Goal: Task Accomplishment & Management: Complete application form

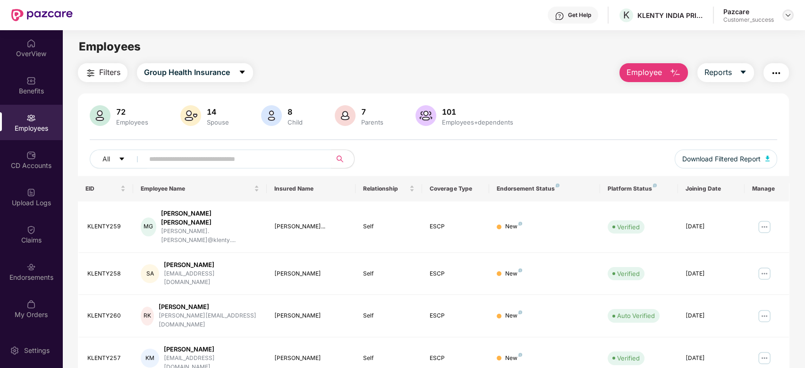
click at [792, 16] on img at bounding box center [789, 15] width 8 height 8
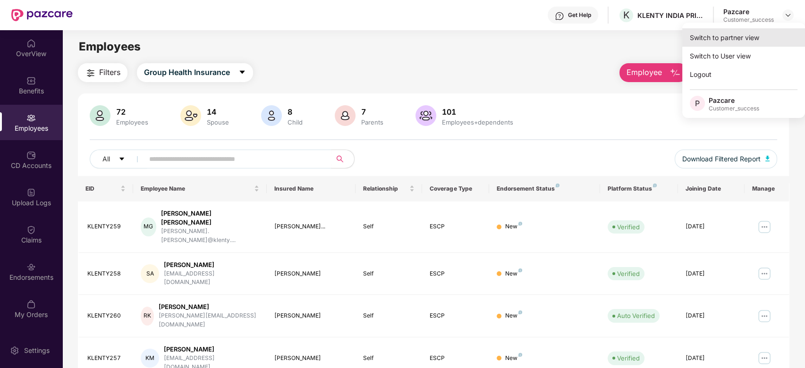
click at [718, 35] on div "Switch to partner view" at bounding box center [744, 37] width 123 height 18
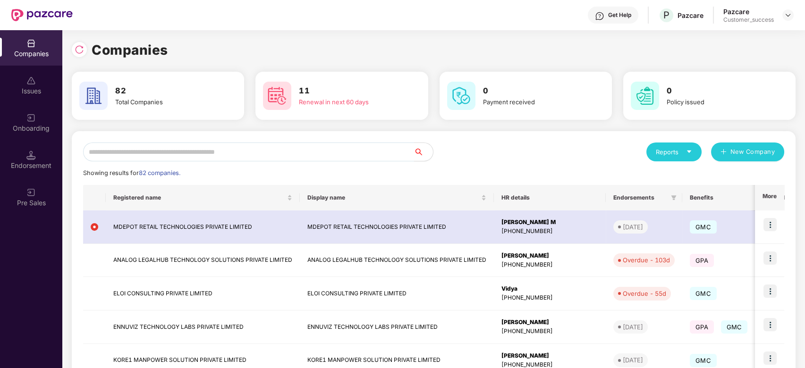
click at [309, 148] on input "text" at bounding box center [248, 152] width 331 height 19
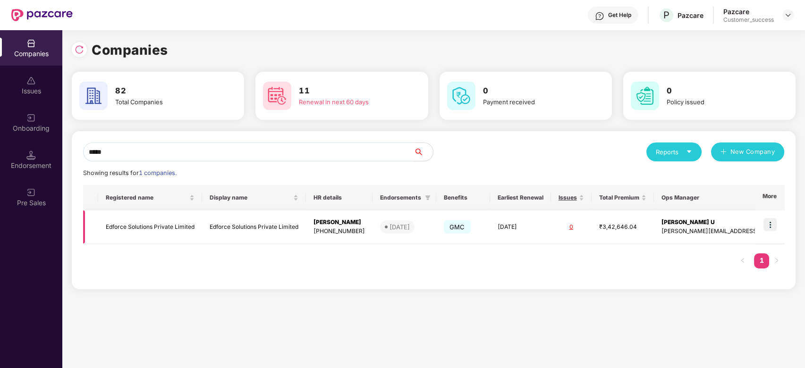
type input "*****"
click at [771, 223] on img at bounding box center [770, 224] width 13 height 13
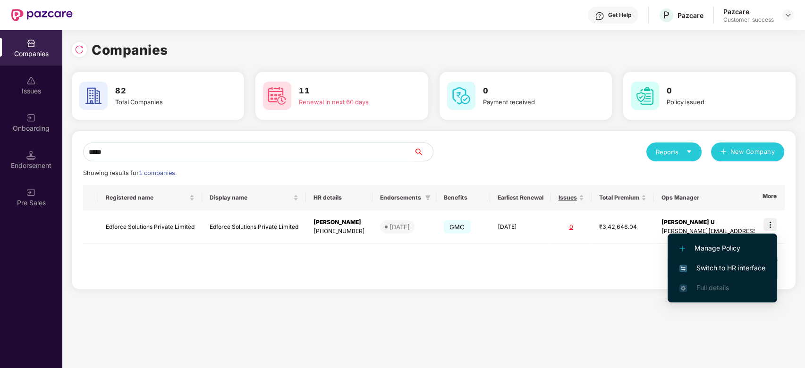
click at [717, 268] on span "Switch to HR interface" at bounding box center [723, 268] width 86 height 10
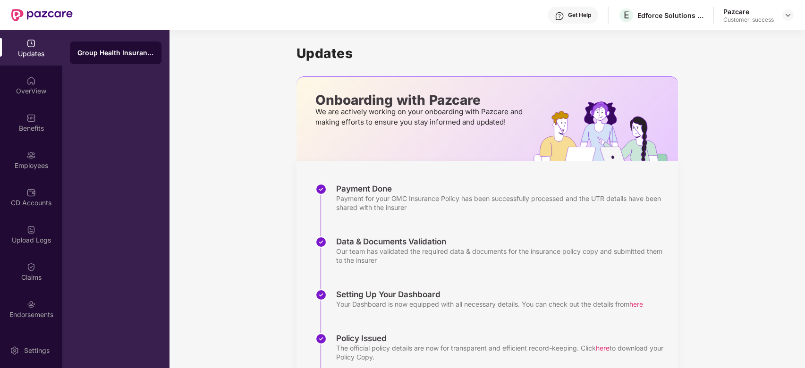
scroll to position [80, 0]
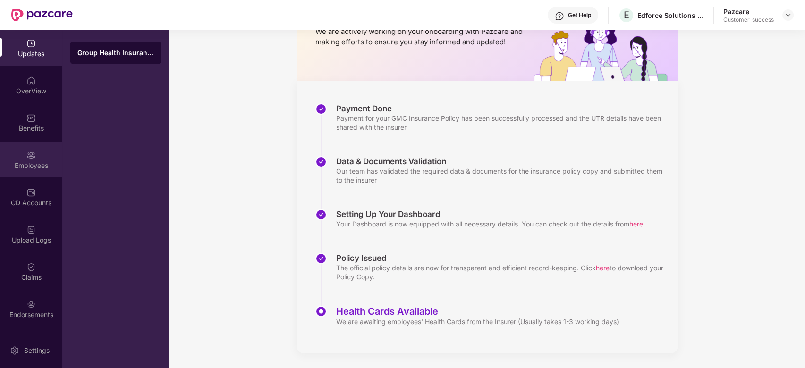
click at [35, 157] on div "Employees" at bounding box center [31, 159] width 62 height 35
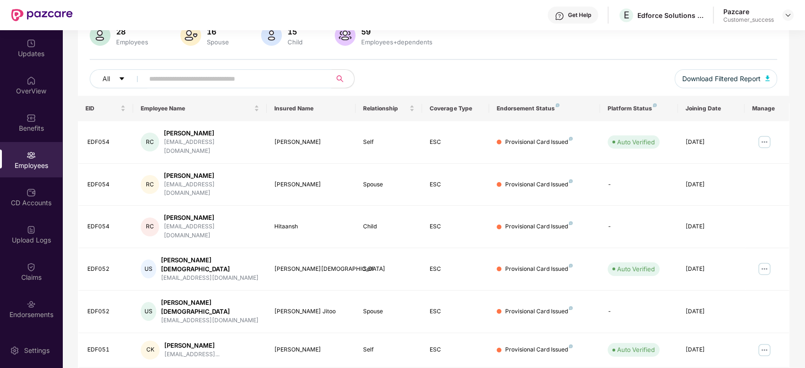
click at [251, 84] on input "text" at bounding box center [234, 79] width 170 height 14
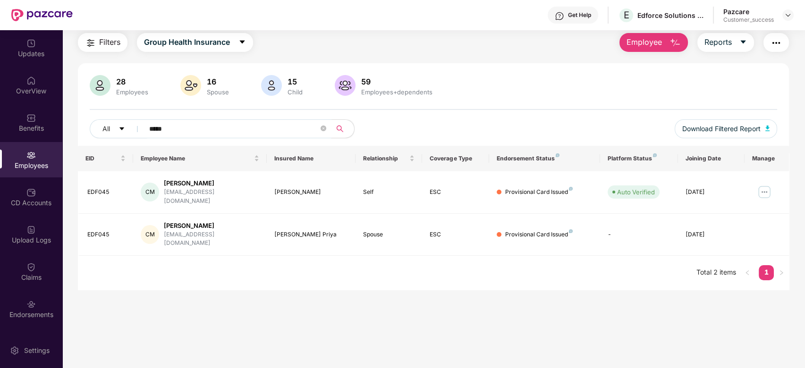
scroll to position [30, 0]
type input "****"
click at [29, 196] on img at bounding box center [30, 192] width 9 height 9
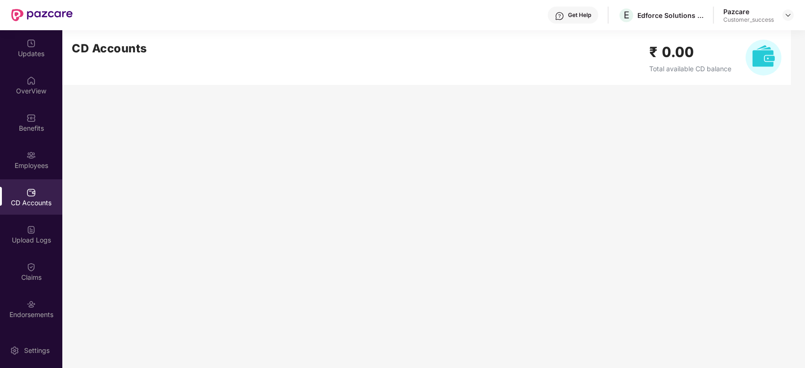
scroll to position [0, 0]
click at [36, 161] on div "Employees" at bounding box center [31, 165] width 62 height 9
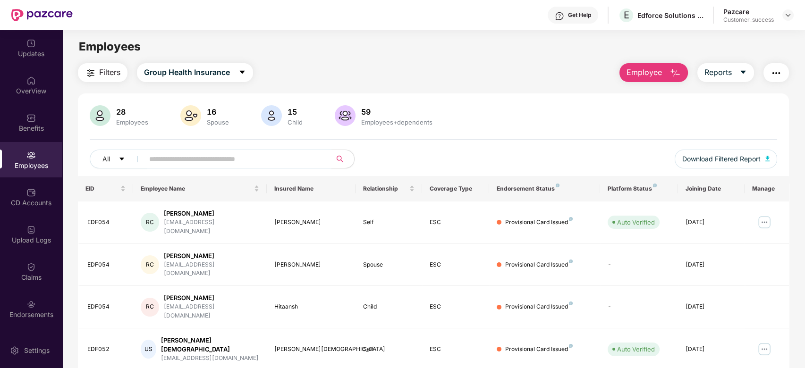
click at [255, 153] on input "text" at bounding box center [234, 159] width 170 height 14
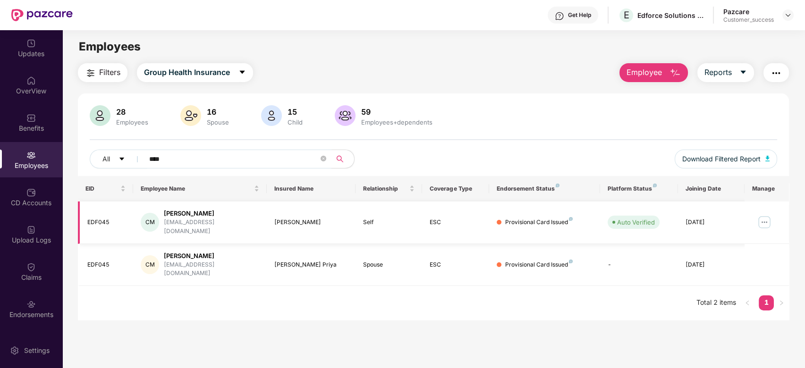
type input "****"
click at [763, 216] on img at bounding box center [764, 222] width 15 height 15
click at [461, 324] on main "Employees Filters Group Health Insurance Employee Reports 28 Employees 16 Spous…" at bounding box center [433, 214] width 743 height 368
click at [28, 113] on img at bounding box center [30, 117] width 9 height 9
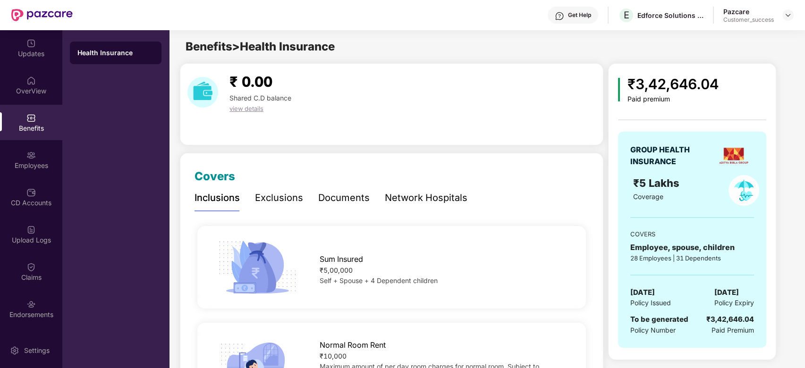
click at [274, 204] on div "Exclusions" at bounding box center [279, 198] width 48 height 15
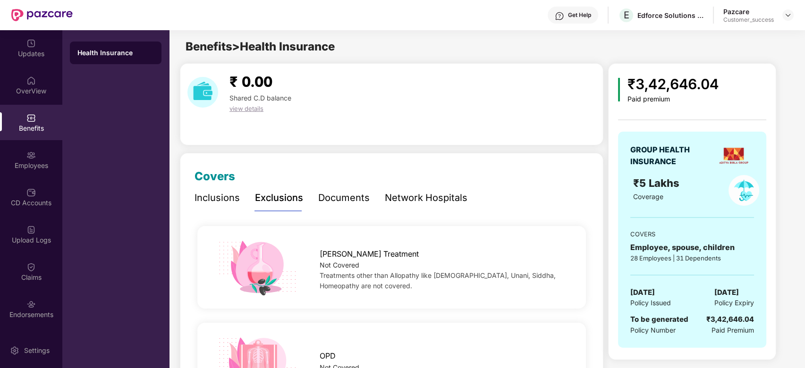
click at [218, 192] on div "Inclusions" at bounding box center [217, 198] width 45 height 15
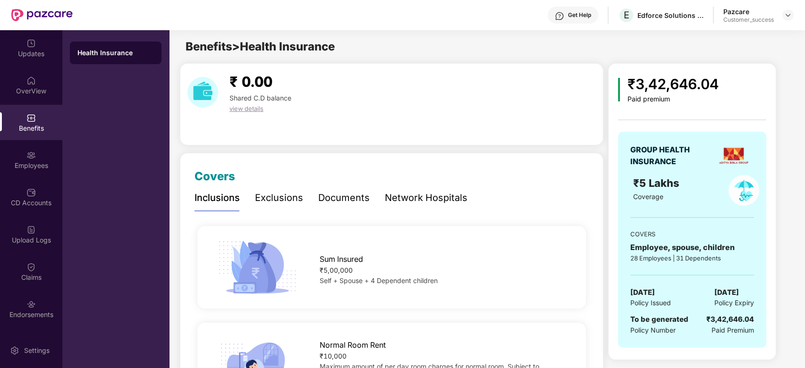
click at [284, 194] on div "Exclusions" at bounding box center [279, 198] width 48 height 15
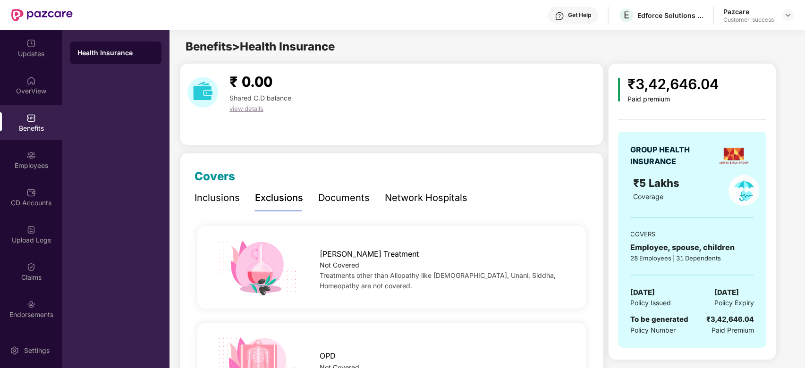
click at [225, 197] on div "Inclusions" at bounding box center [217, 198] width 45 height 15
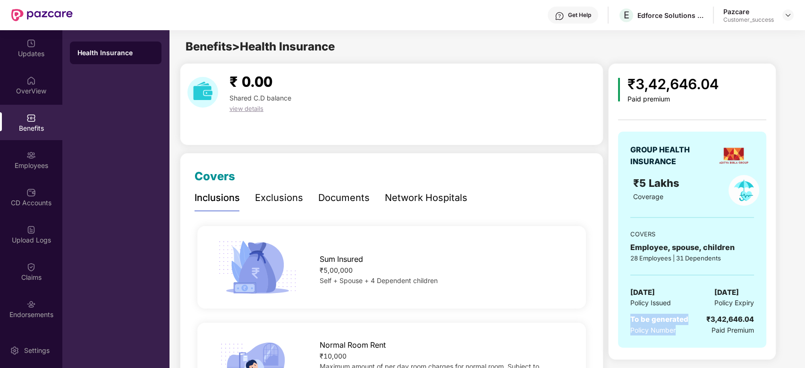
drag, startPoint x: 631, startPoint y: 320, endPoint x: 676, endPoint y: 327, distance: 45.9
click at [676, 327] on div "To be generated Policy Number" at bounding box center [660, 325] width 58 height 22
click at [674, 331] on span "Policy Number" at bounding box center [653, 330] width 45 height 8
click at [27, 151] on img at bounding box center [30, 155] width 9 height 9
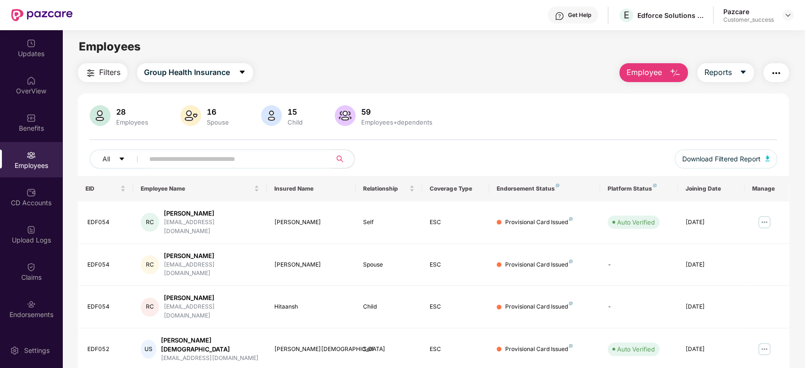
click at [190, 161] on input "text" at bounding box center [234, 159] width 170 height 14
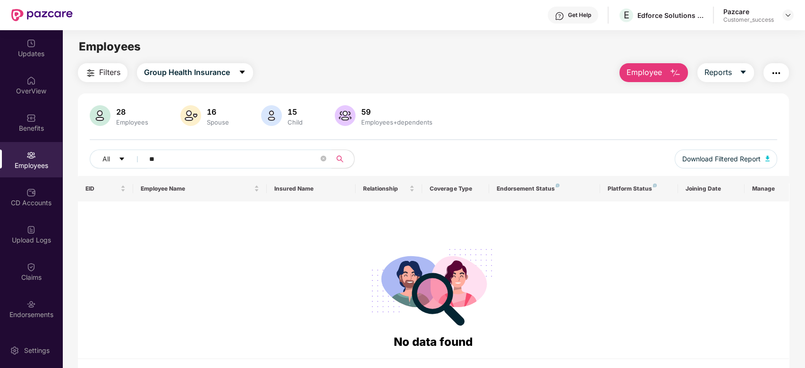
type input "*"
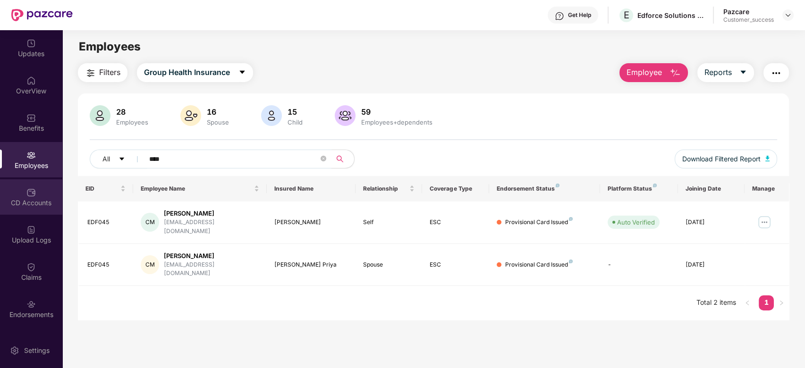
type input "****"
click at [28, 195] on img at bounding box center [30, 192] width 9 height 9
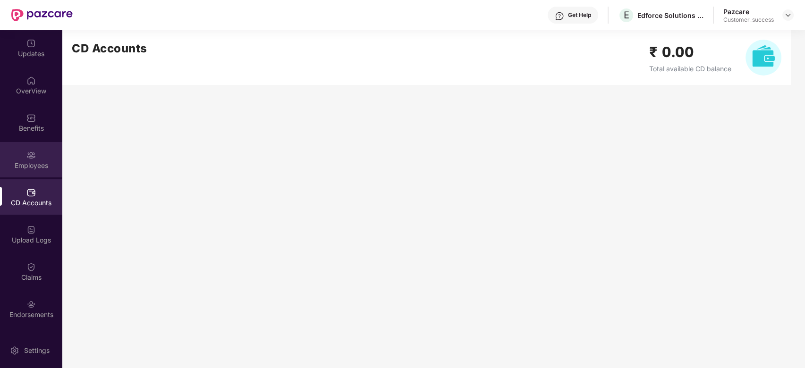
click at [34, 163] on div "Employees" at bounding box center [31, 165] width 62 height 9
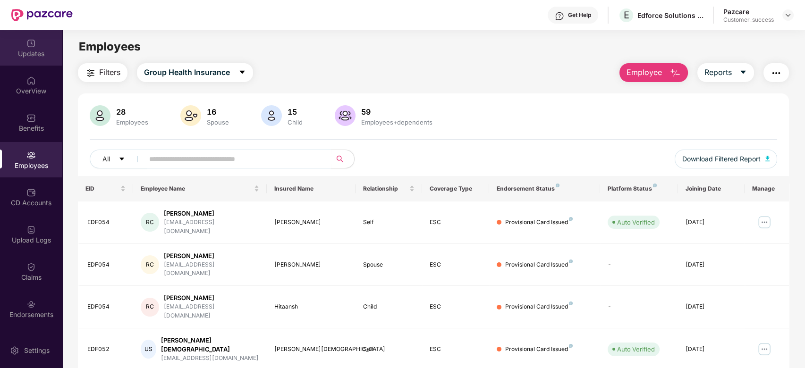
click at [32, 53] on div "Updates" at bounding box center [31, 53] width 62 height 9
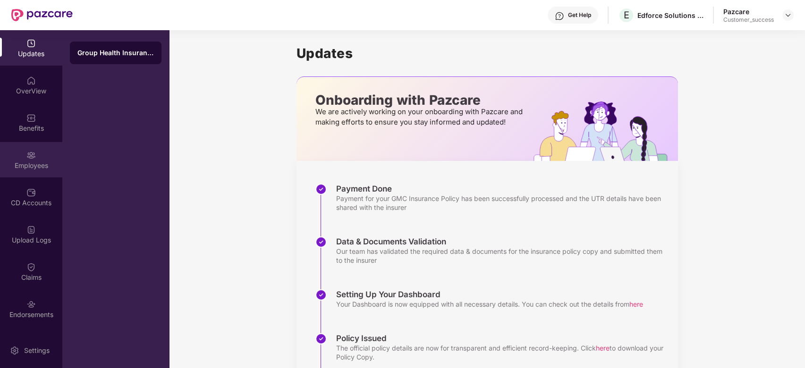
click at [26, 161] on div "Employees" at bounding box center [31, 165] width 62 height 9
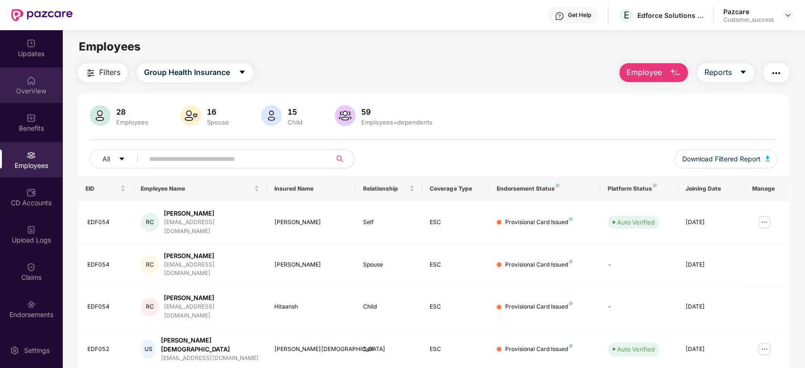
click at [31, 88] on div "OverView" at bounding box center [31, 90] width 62 height 9
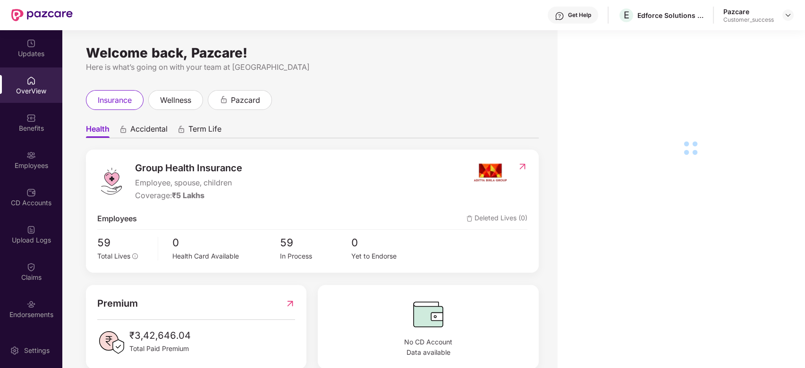
click at [29, 124] on div "Benefits" at bounding box center [31, 128] width 62 height 9
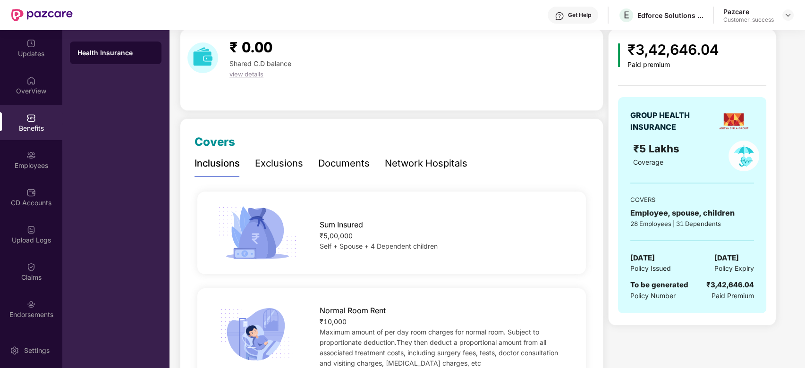
scroll to position [37, 0]
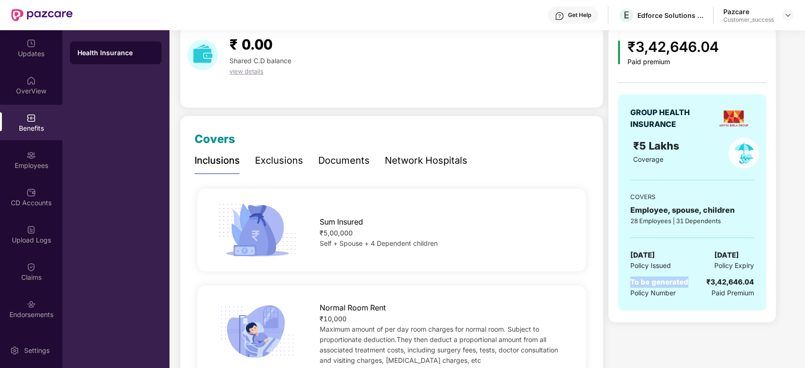
drag, startPoint x: 689, startPoint y: 280, endPoint x: 622, endPoint y: 283, distance: 67.2
click at [622, 283] on div "GROUP HEALTH INSURANCE ₹5 Lakhs Coverage COVERS Employee, spouse, children 28 E…" at bounding box center [692, 202] width 148 height 216
click at [33, 43] on img at bounding box center [30, 43] width 9 height 9
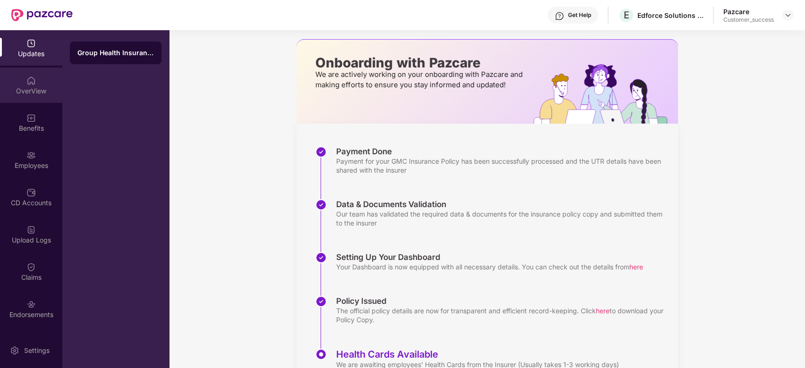
click at [31, 79] on img at bounding box center [30, 80] width 9 height 9
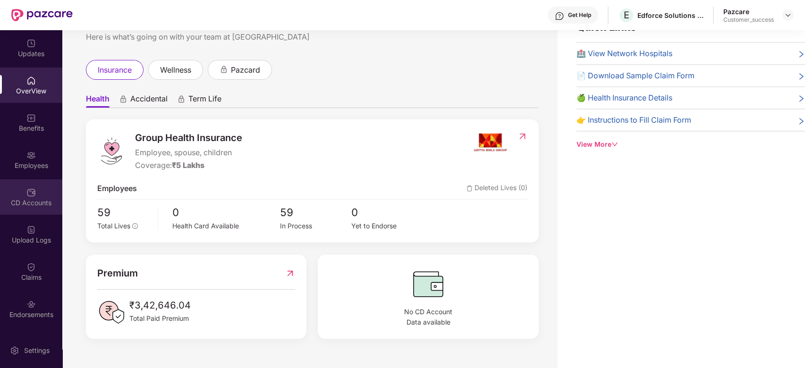
click at [28, 205] on div "CD Accounts" at bounding box center [31, 202] width 62 height 9
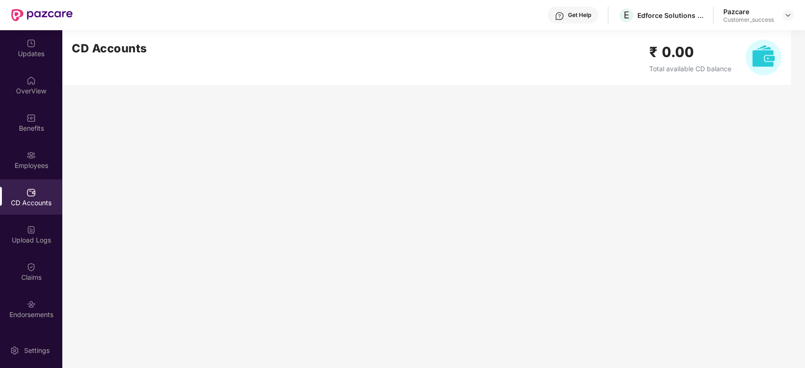
scroll to position [0, 0]
click at [31, 84] on img at bounding box center [30, 80] width 9 height 9
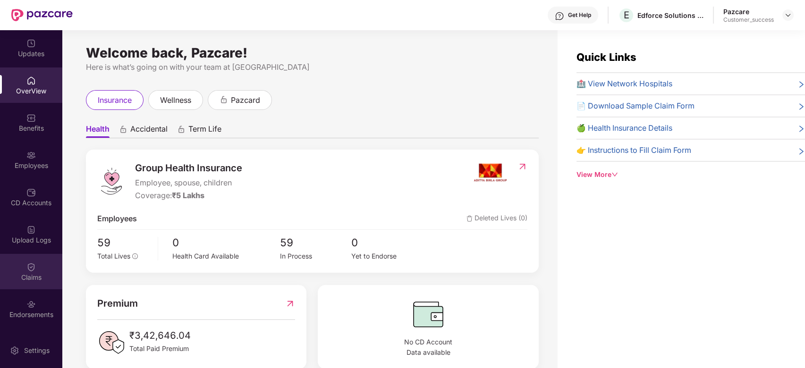
click at [27, 288] on div "Claims" at bounding box center [31, 271] width 62 height 35
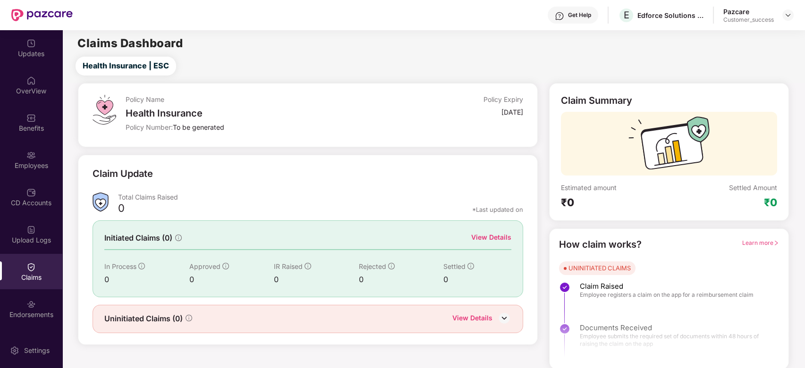
scroll to position [1, 0]
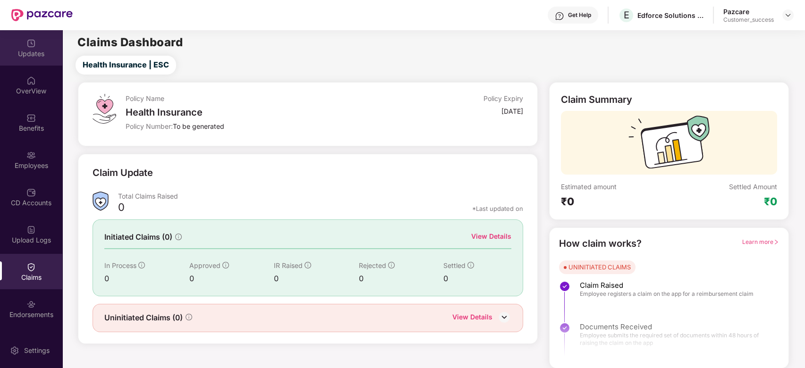
click at [25, 48] on div "Updates" at bounding box center [31, 47] width 62 height 35
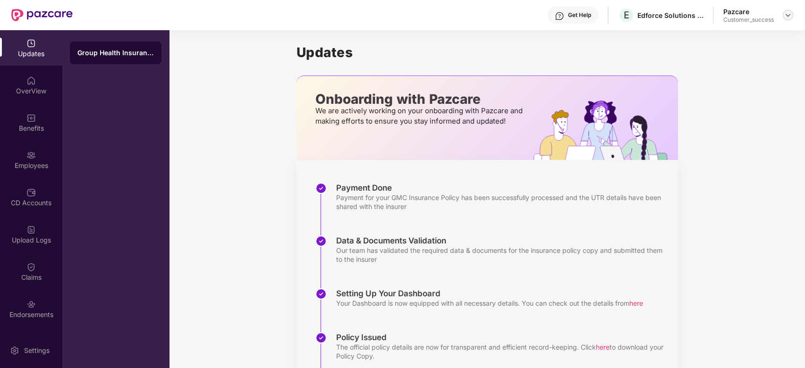
click at [791, 19] on div at bounding box center [788, 14] width 11 height 11
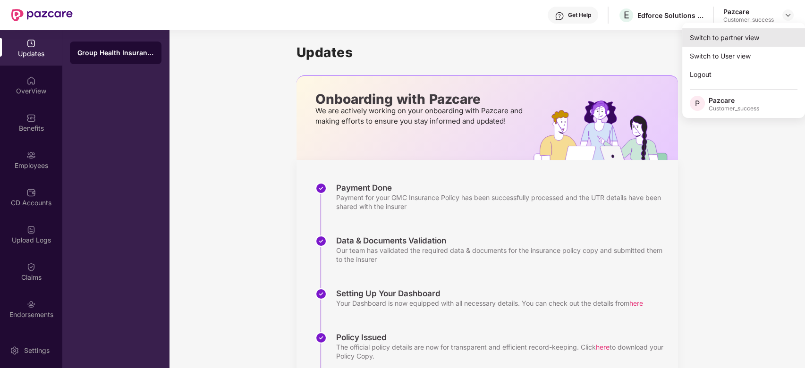
click at [720, 41] on div "Switch to partner view" at bounding box center [744, 37] width 123 height 18
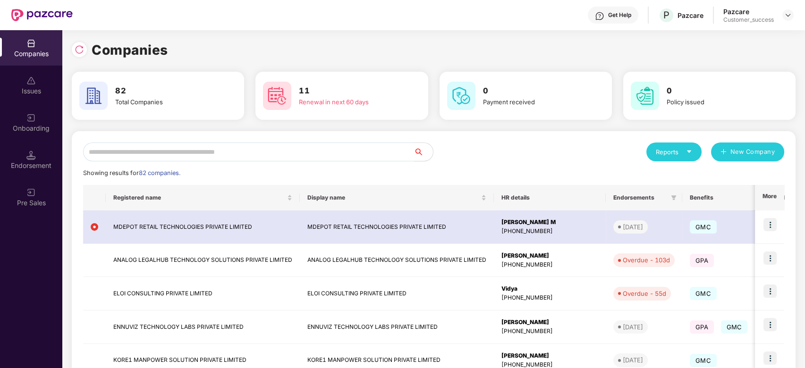
click at [329, 154] on input "text" at bounding box center [248, 152] width 331 height 19
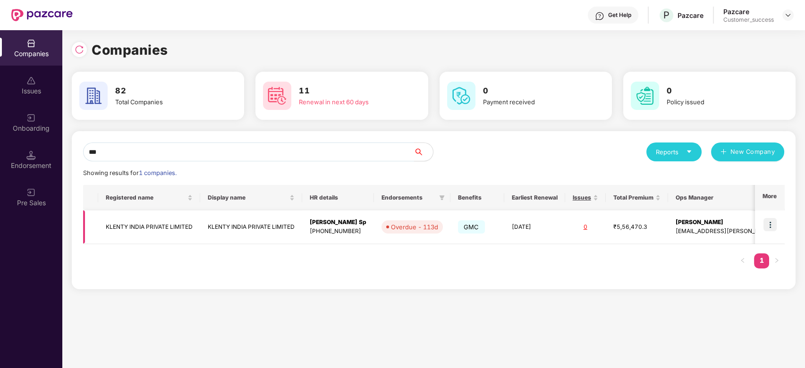
type input "***"
click at [768, 226] on img at bounding box center [770, 224] width 13 height 13
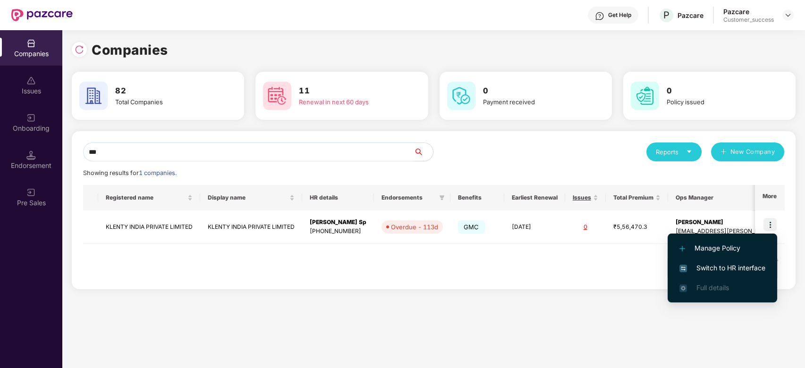
click at [704, 266] on span "Switch to HR interface" at bounding box center [723, 268] width 86 height 10
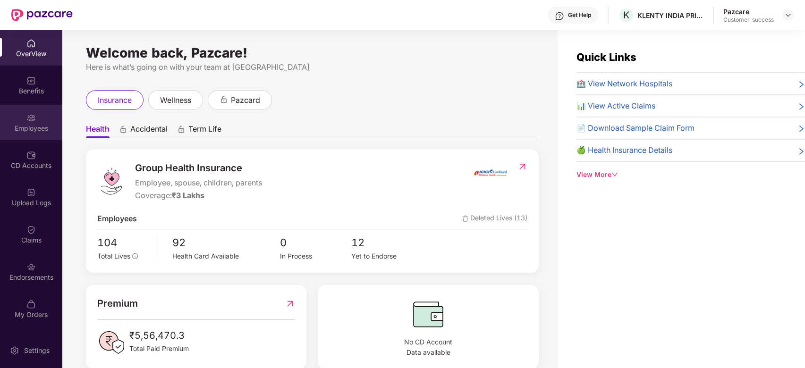
click at [30, 124] on div "Employees" at bounding box center [31, 128] width 62 height 9
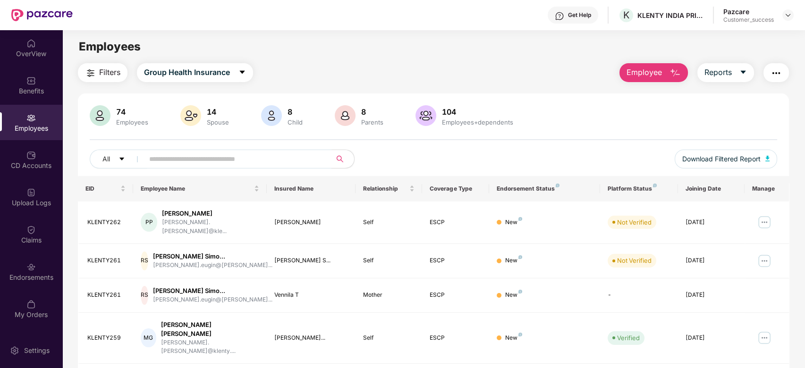
click at [249, 164] on input "text" at bounding box center [234, 159] width 170 height 14
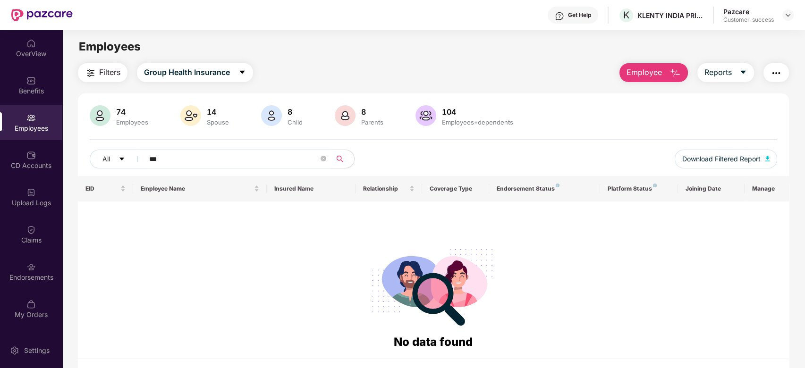
type input "***"
click at [324, 161] on icon "close-circle" at bounding box center [324, 159] width 6 height 6
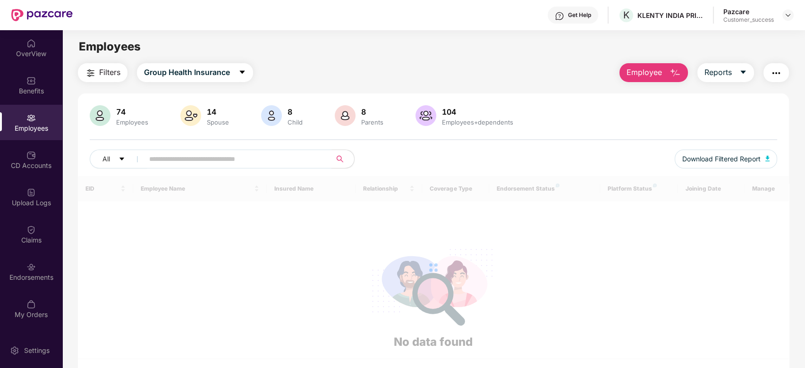
paste input "*********"
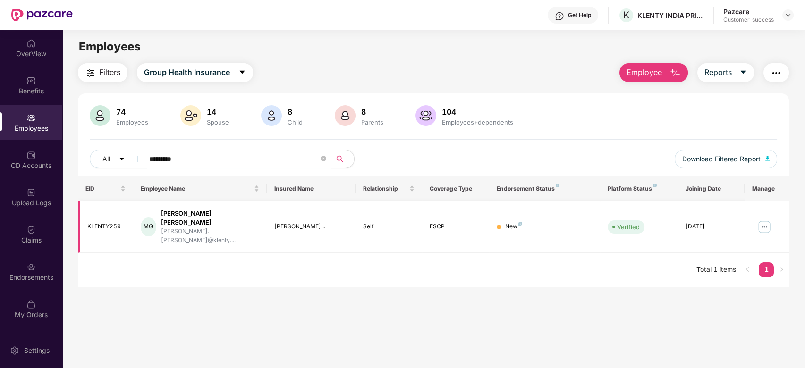
click at [186, 214] on div "[PERSON_NAME] [PERSON_NAME]" at bounding box center [210, 218] width 98 height 18
copy div "[PERSON_NAME]"
click at [193, 157] on input "*********" at bounding box center [234, 159] width 170 height 14
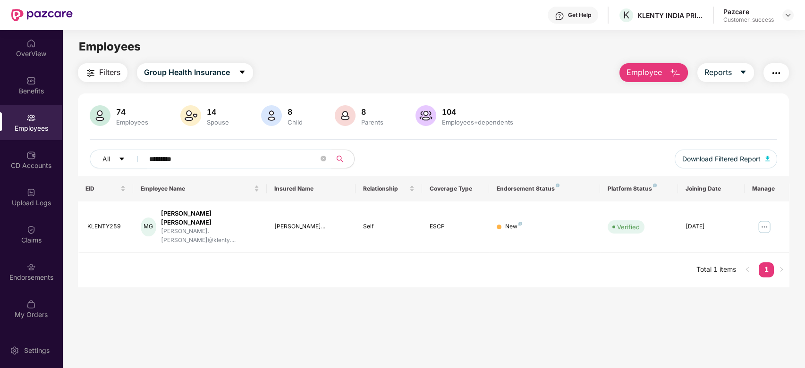
click at [193, 157] on input "*********" at bounding box center [234, 159] width 170 height 14
paste input "text"
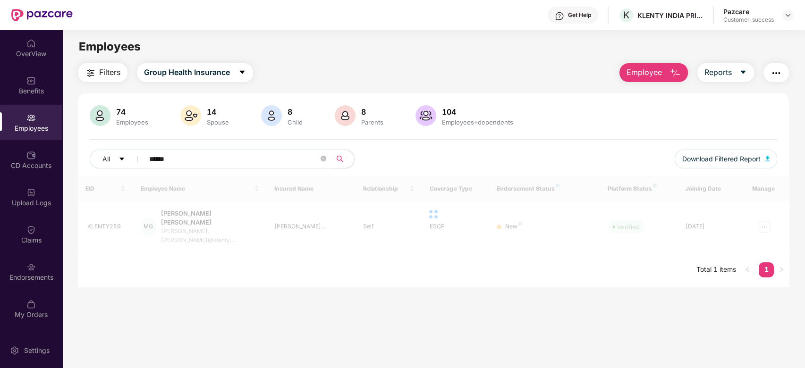
click at [193, 157] on input "******" at bounding box center [234, 159] width 170 height 14
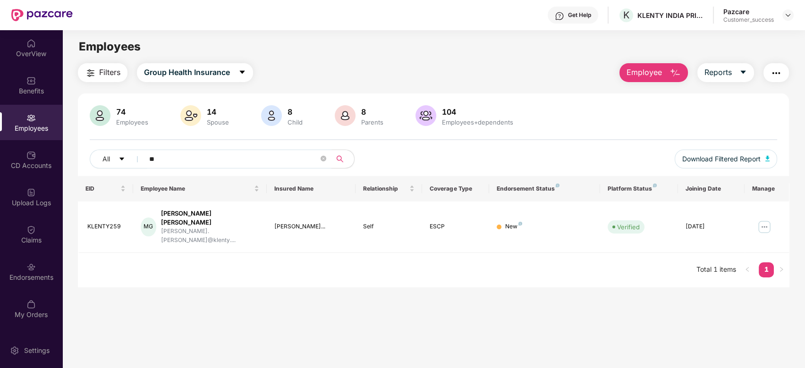
type input "*"
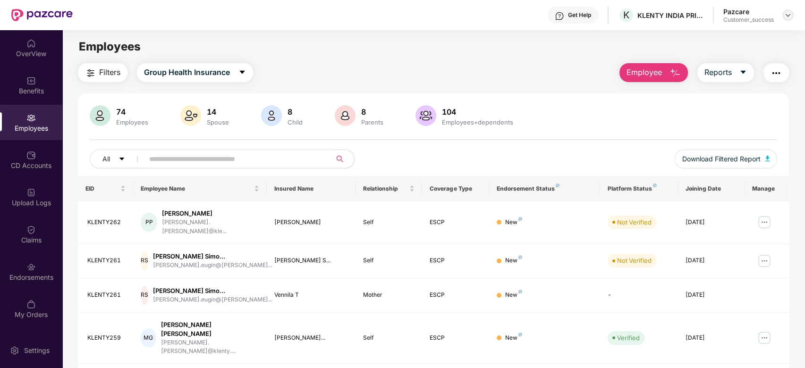
click at [791, 17] on img at bounding box center [789, 15] width 8 height 8
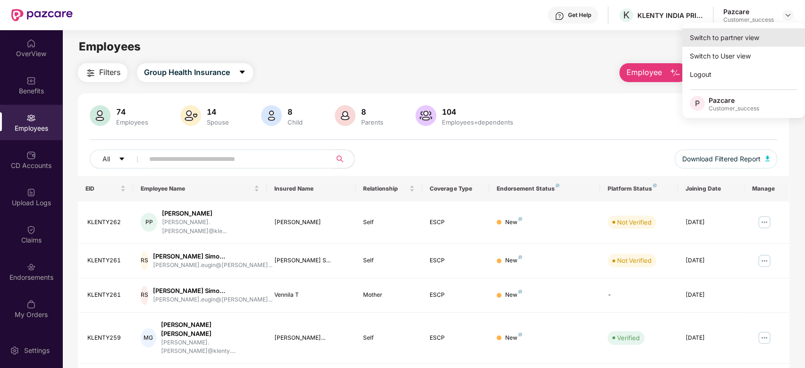
click at [707, 43] on div "Switch to partner view" at bounding box center [744, 37] width 123 height 18
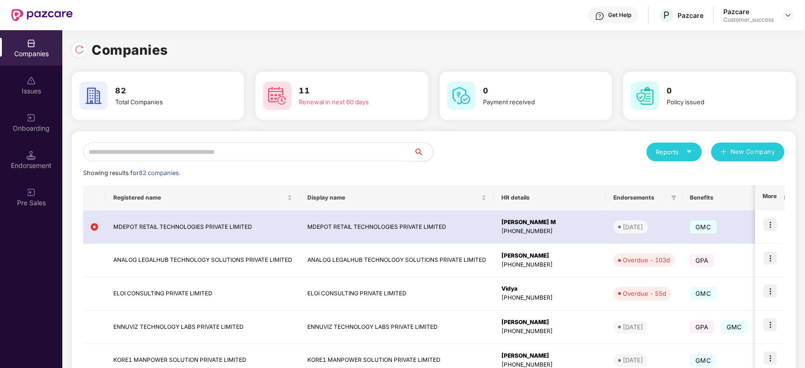
click at [257, 153] on input "text" at bounding box center [248, 152] width 331 height 19
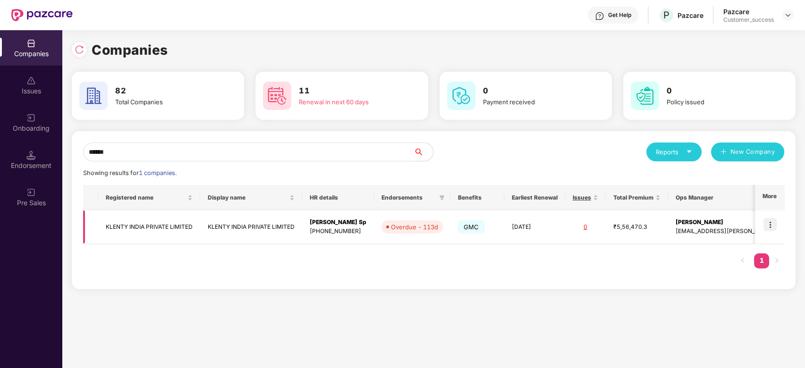
type input "******"
click at [173, 223] on td "KLENTY INDIA PRIVATE LIMITED" at bounding box center [149, 228] width 102 height 34
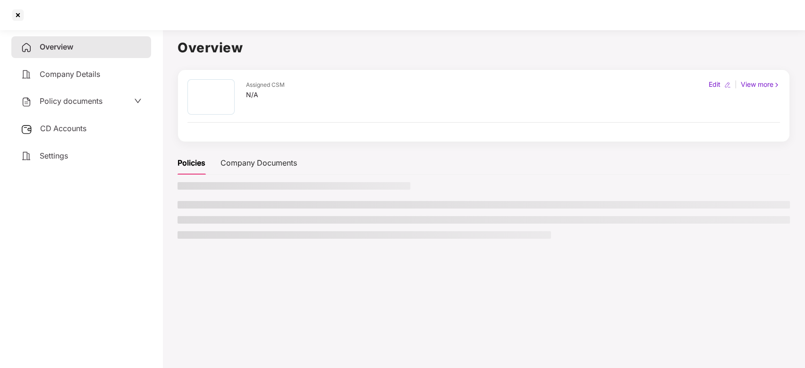
click at [173, 223] on main "Overview Assigned CSM N/A Edit | View more Policies Company Documents" at bounding box center [483, 210] width 643 height 368
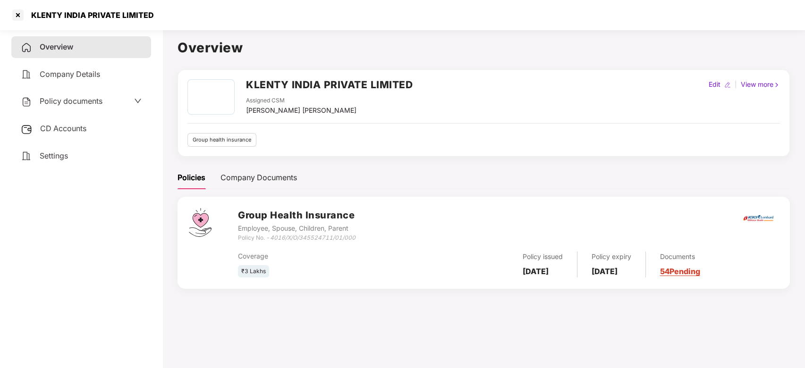
click at [105, 98] on div "Policy documents" at bounding box center [81, 101] width 121 height 12
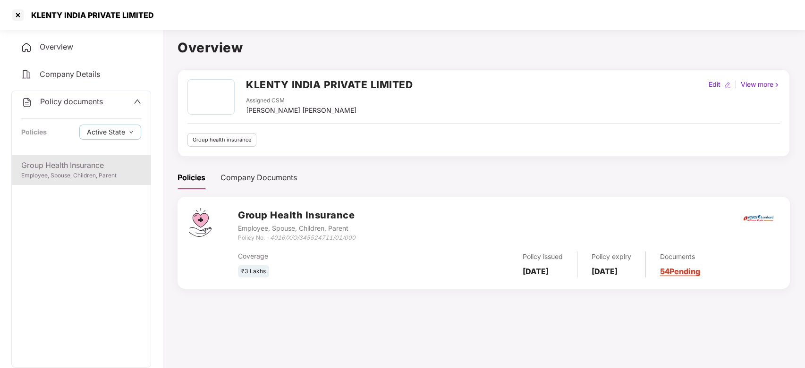
click at [86, 168] on div "Group Health Insurance" at bounding box center [81, 166] width 120 height 12
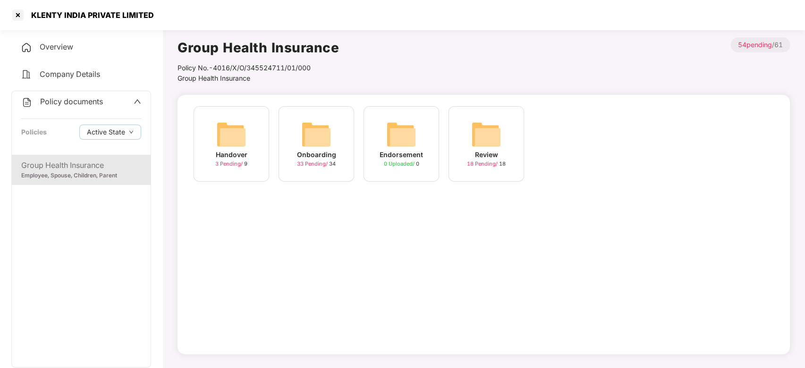
click at [324, 145] on img at bounding box center [316, 135] width 30 height 30
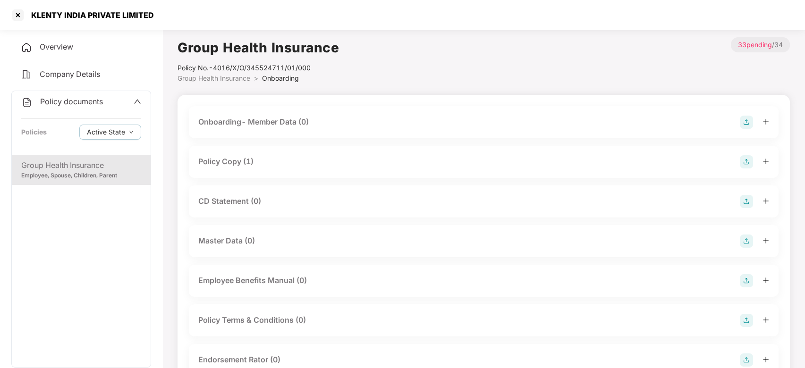
click at [324, 156] on div "Policy Copy (1)" at bounding box center [483, 161] width 571 height 13
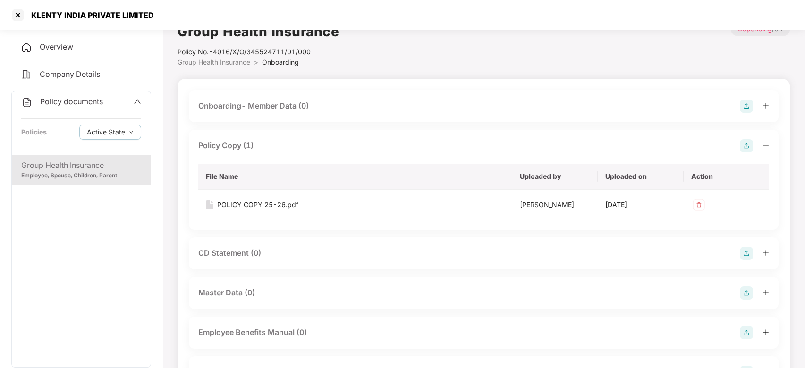
scroll to position [17, 0]
click at [272, 202] on div "POLICY COPY 25-26.pdf" at bounding box center [257, 203] width 81 height 10
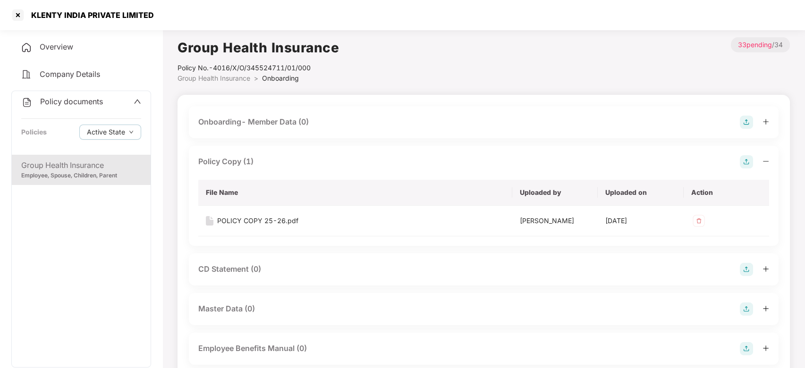
click at [8, 18] on div "KLENTY INDIA PRIVATE LIMITED" at bounding box center [402, 15] width 805 height 30
click at [11, 17] on div at bounding box center [17, 15] width 15 height 15
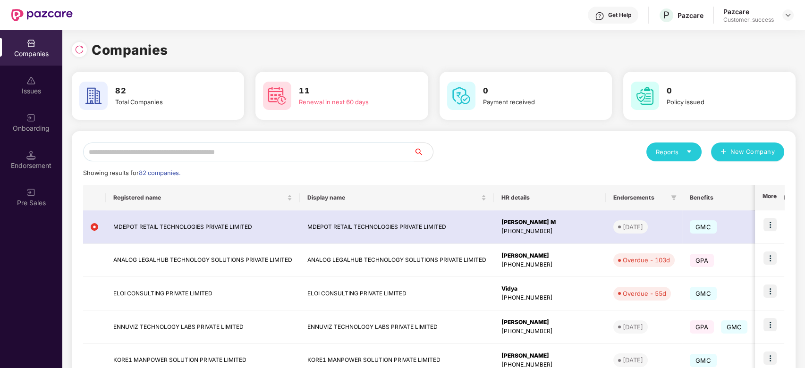
click at [251, 157] on input "text" at bounding box center [248, 152] width 331 height 19
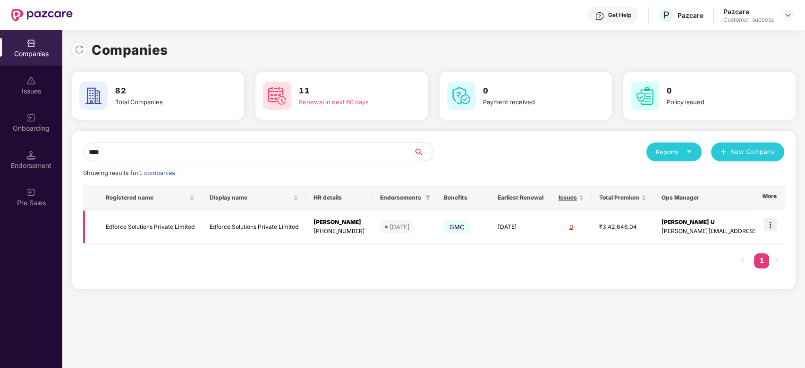
type input "****"
click at [770, 223] on img at bounding box center [770, 224] width 13 height 13
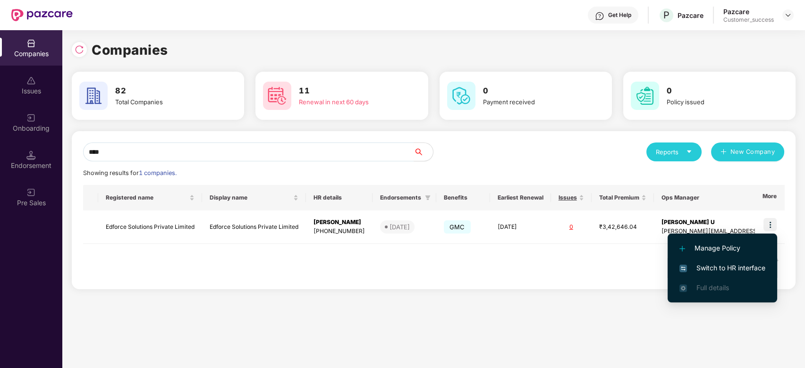
click at [742, 266] on span "Switch to HR interface" at bounding box center [723, 268] width 86 height 10
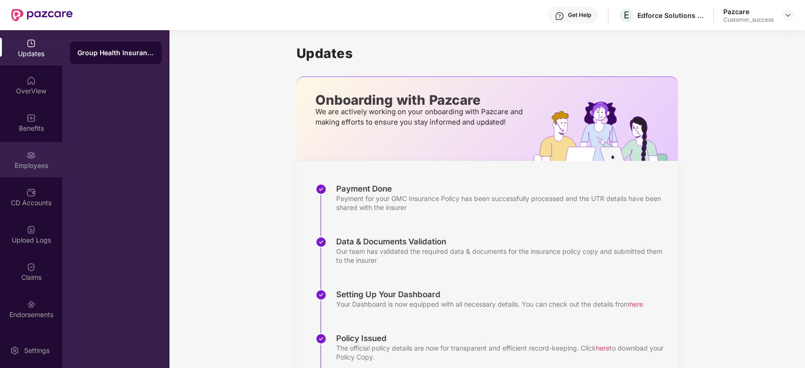
click at [23, 168] on div "Employees" at bounding box center [31, 165] width 62 height 9
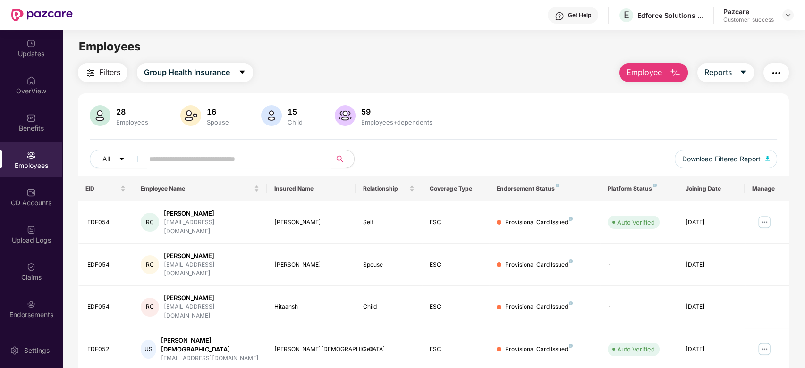
click at [256, 158] on input "text" at bounding box center [234, 159] width 170 height 14
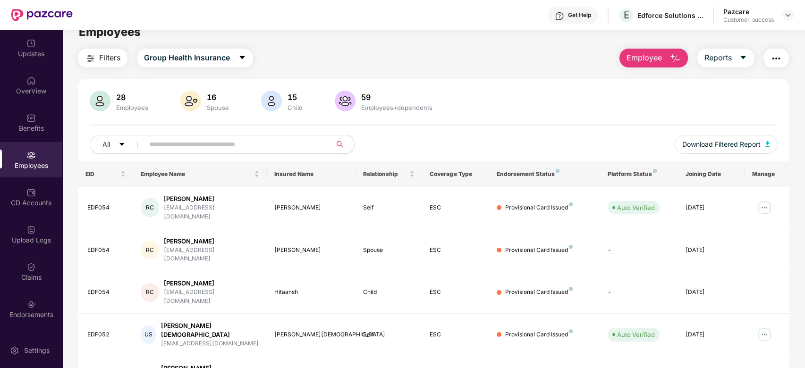
scroll to position [15, 0]
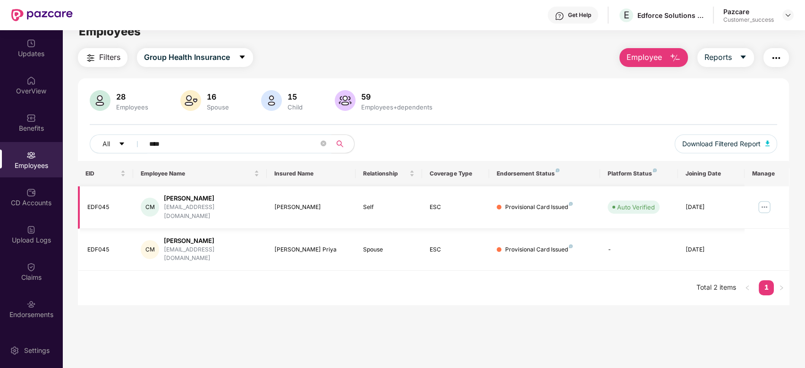
type input "****"
drag, startPoint x: 217, startPoint y: 196, endPoint x: 164, endPoint y: 195, distance: 52.4
click at [164, 195] on div "[PERSON_NAME] [PERSON_NAME] [PERSON_NAME][EMAIL_ADDRESS][DOMAIN_NAME]" at bounding box center [200, 207] width 118 height 27
copy div "[PERSON_NAME]"
drag, startPoint x: 108, startPoint y: 204, endPoint x: 79, endPoint y: 200, distance: 28.5
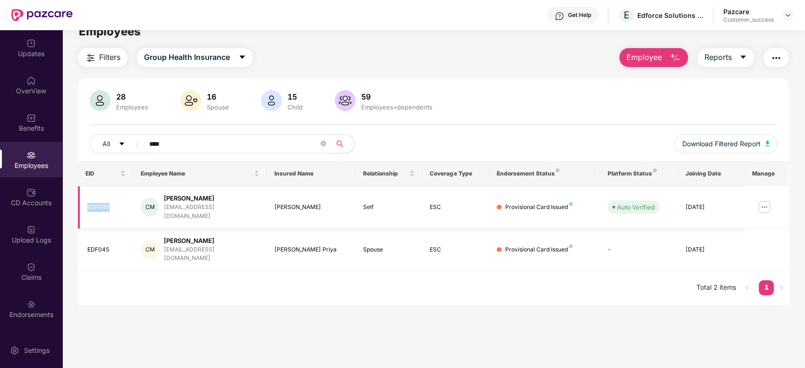
click at [79, 200] on td "EDF045" at bounding box center [106, 208] width 56 height 43
copy div "EDF045"
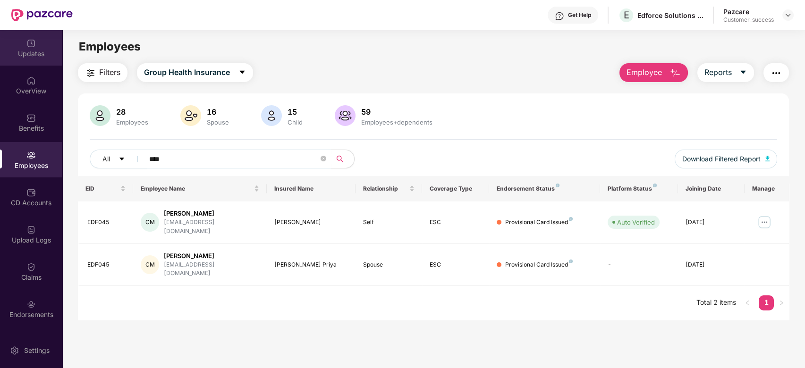
click at [35, 47] on div "Updates" at bounding box center [31, 47] width 62 height 35
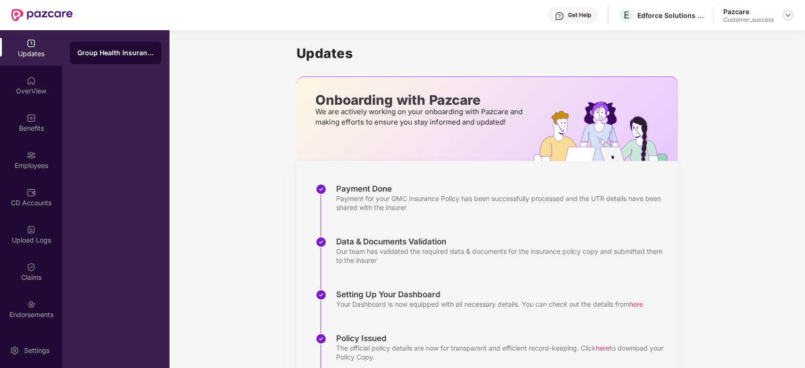
click at [791, 16] on img at bounding box center [789, 15] width 8 height 8
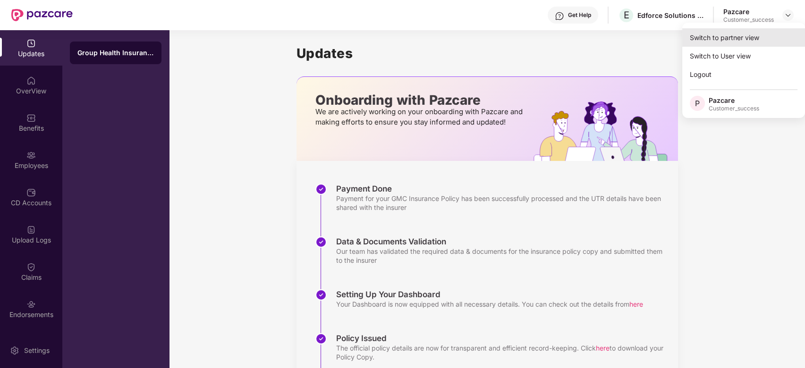
click at [722, 37] on div "Switch to partner view" at bounding box center [744, 37] width 123 height 18
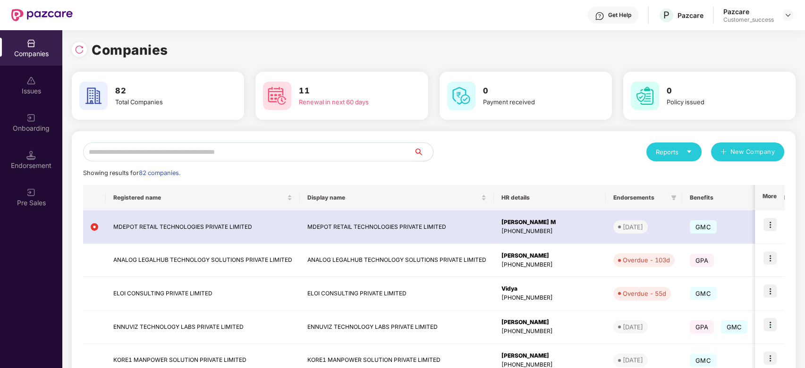
click at [316, 157] on input "text" at bounding box center [248, 152] width 331 height 19
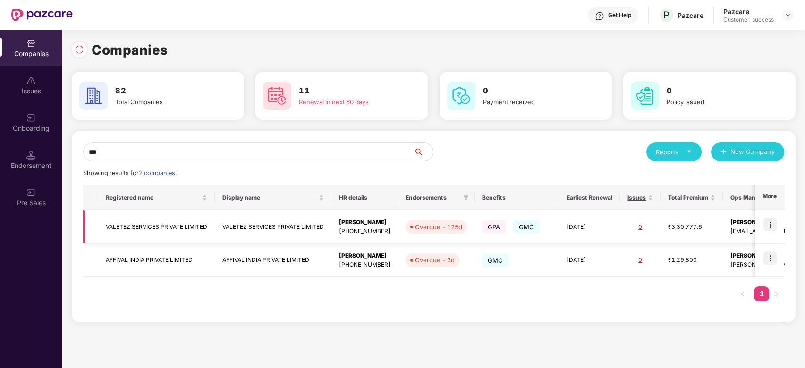
type input "***"
click at [768, 224] on img at bounding box center [770, 224] width 13 height 13
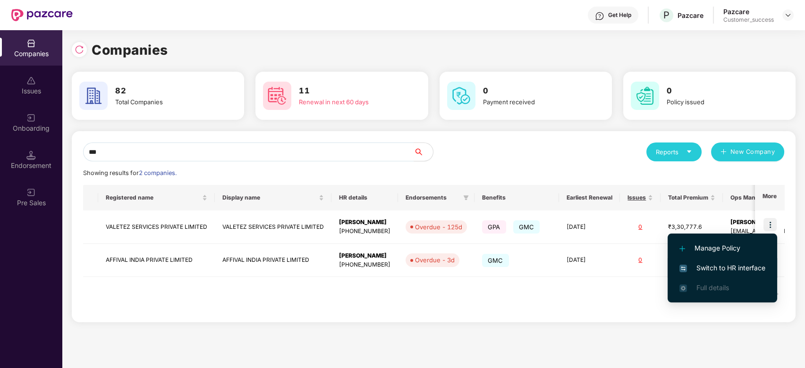
click at [684, 274] on li "Switch to HR interface" at bounding box center [723, 268] width 110 height 20
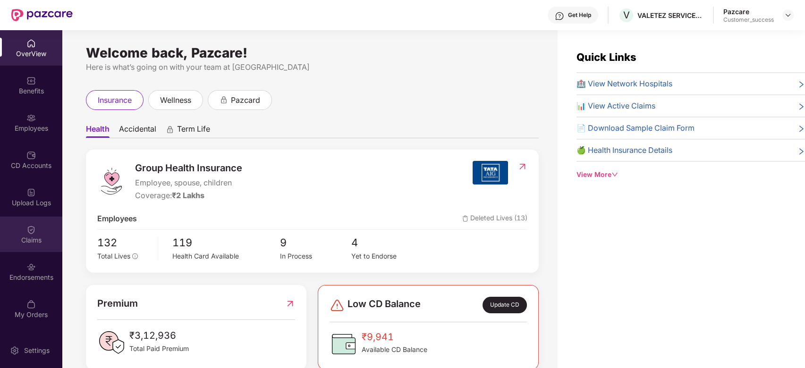
click at [34, 247] on div "Claims" at bounding box center [31, 234] width 62 height 35
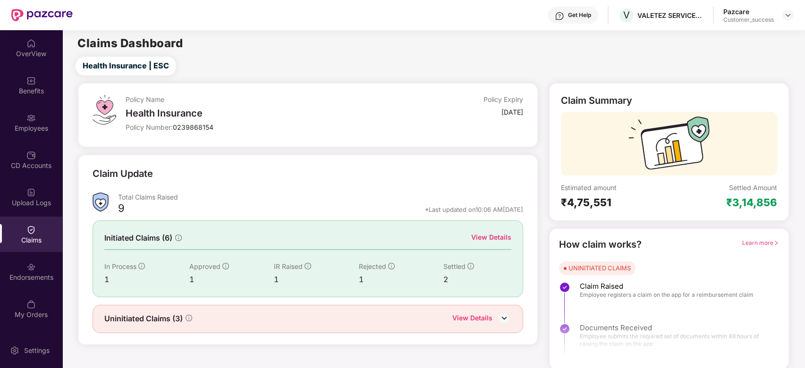
click at [494, 238] on div "View Details" at bounding box center [491, 237] width 40 height 10
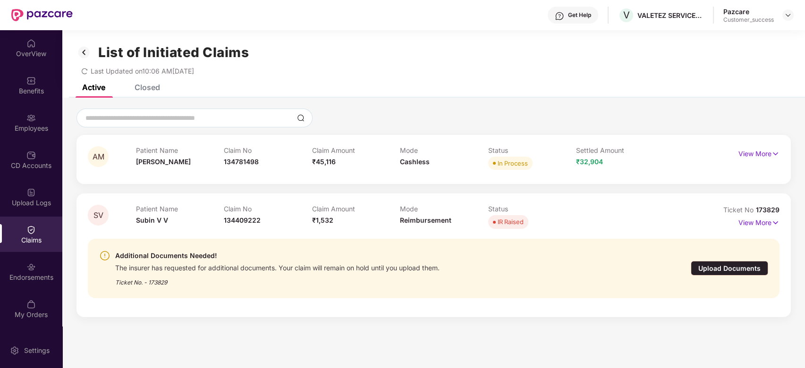
click at [733, 270] on div "Upload Documents" at bounding box center [729, 268] width 77 height 15
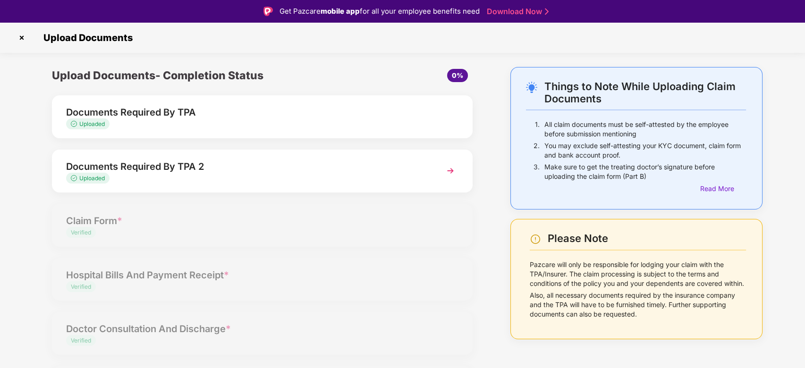
click at [19, 40] on img at bounding box center [21, 37] width 15 height 15
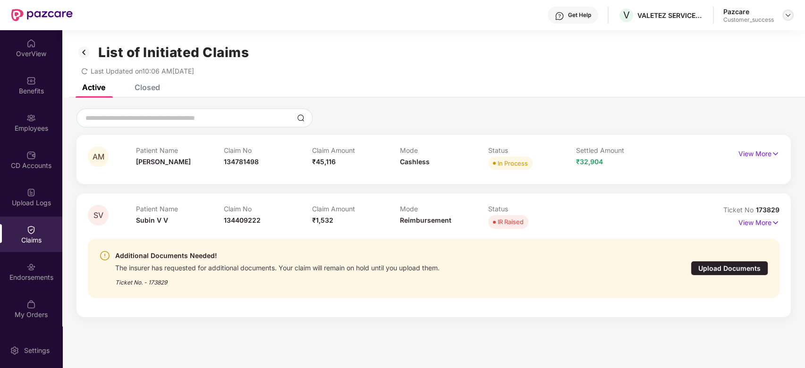
click at [790, 12] on img at bounding box center [789, 15] width 8 height 8
click at [736, 27] on div "Switch to partner view Switch to User view Logout P Pazcare Customer_success" at bounding box center [744, 70] width 123 height 95
click at [789, 14] on img at bounding box center [789, 15] width 8 height 8
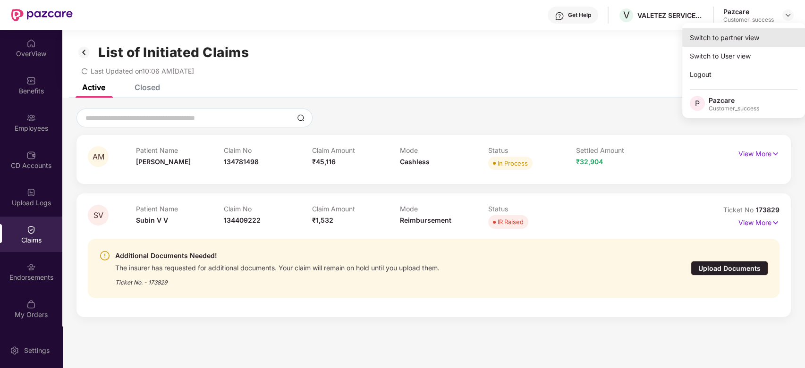
click at [745, 40] on div "Switch to partner view" at bounding box center [744, 37] width 123 height 18
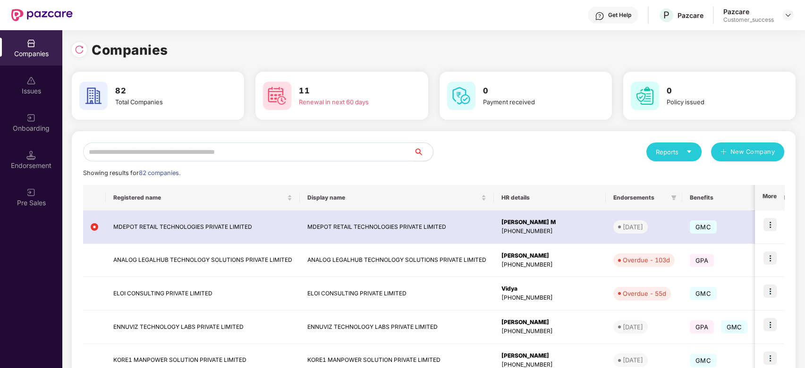
click at [292, 147] on input "text" at bounding box center [248, 152] width 331 height 19
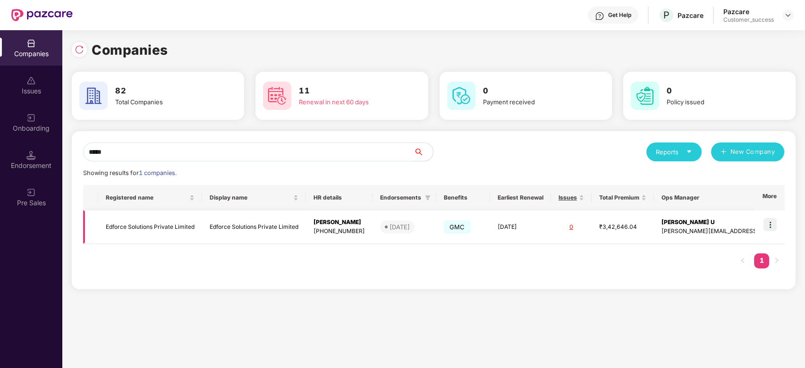
type input "*****"
click at [137, 229] on td "Edforce Solutions Private Limited" at bounding box center [150, 228] width 104 height 34
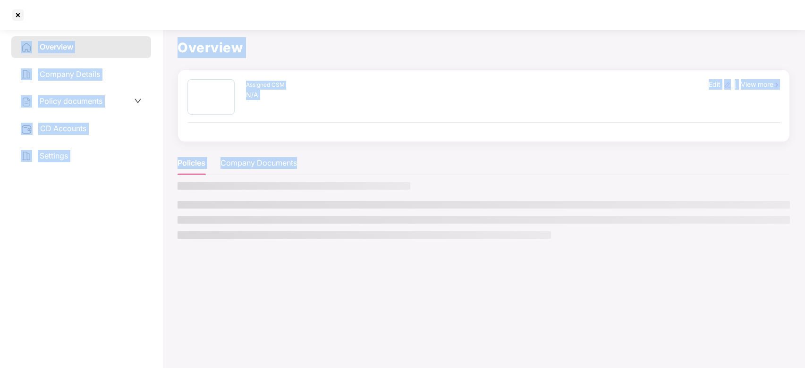
click at [137, 229] on div "Overview Company Details Policy documents CD Accounts Settings" at bounding box center [81, 197] width 140 height 322
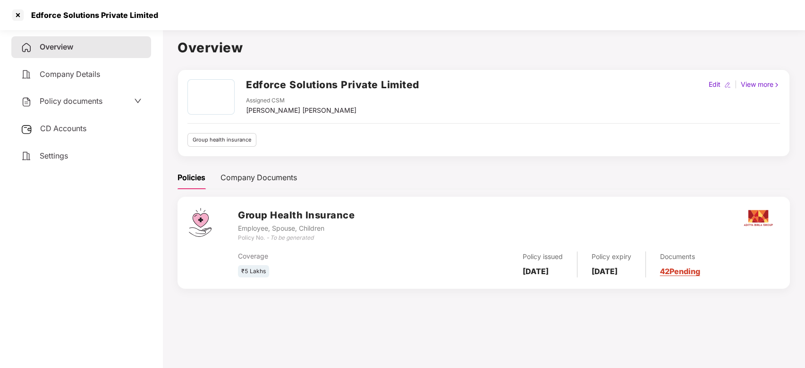
click at [115, 97] on div "Policy documents" at bounding box center [81, 101] width 121 height 12
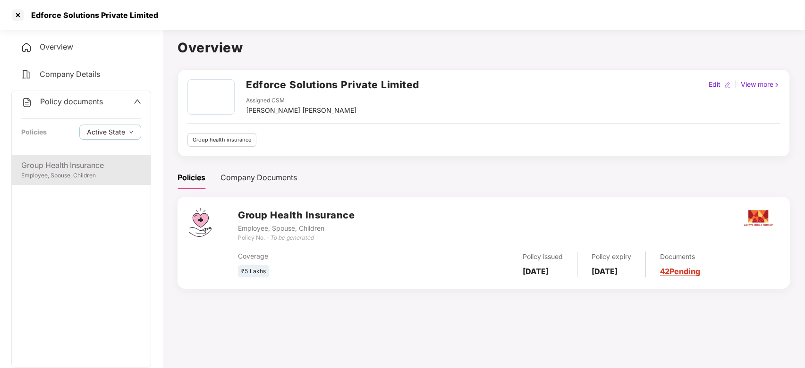
click at [91, 168] on div "Group Health Insurance" at bounding box center [81, 166] width 120 height 12
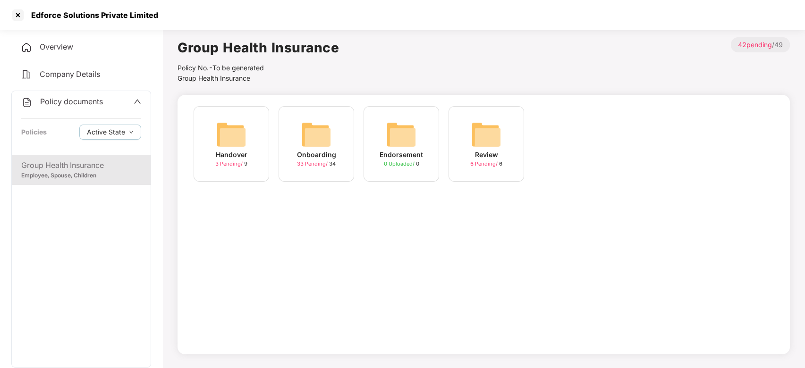
click at [318, 148] on img at bounding box center [316, 135] width 30 height 30
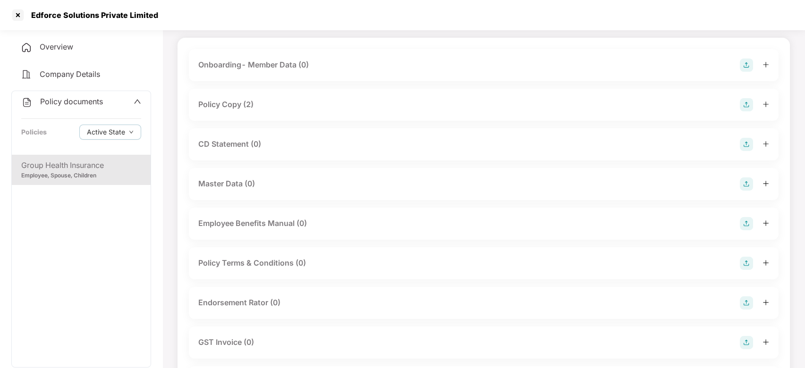
scroll to position [57, 0]
click at [23, 13] on div at bounding box center [17, 15] width 15 height 15
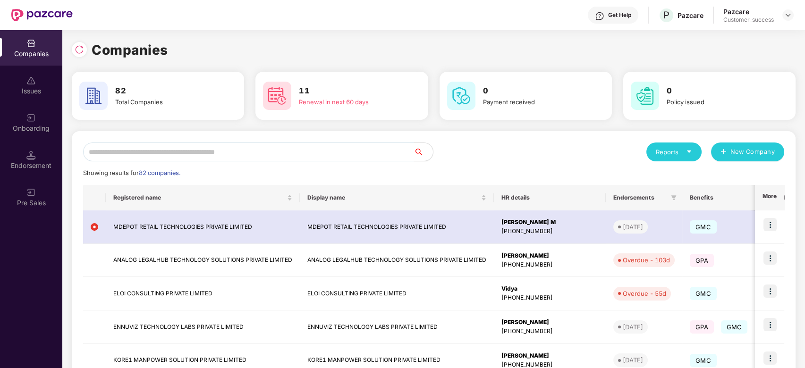
click at [179, 148] on input "text" at bounding box center [248, 152] width 331 height 19
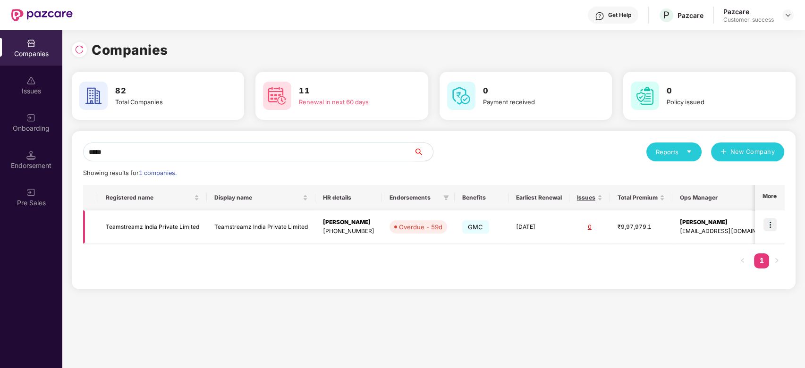
type input "*****"
click at [775, 225] on img at bounding box center [770, 224] width 13 height 13
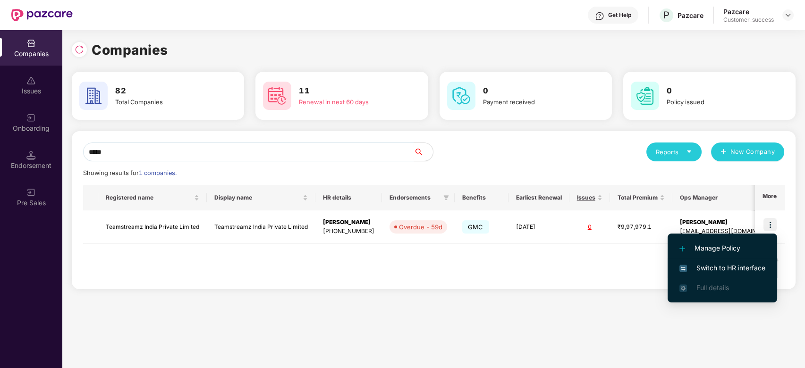
click at [695, 260] on li "Switch to HR interface" at bounding box center [723, 268] width 110 height 20
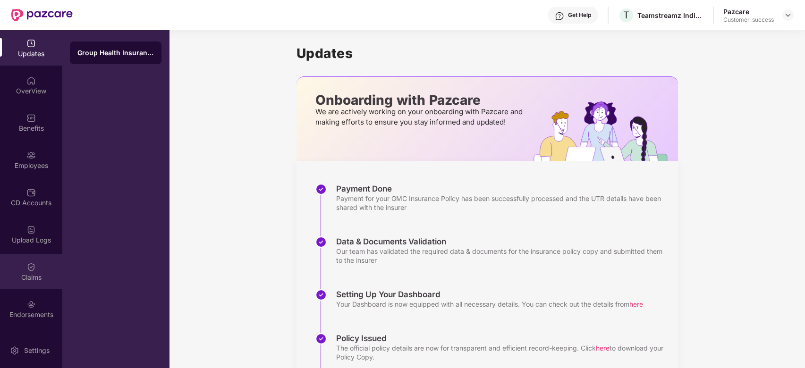
click at [30, 270] on img at bounding box center [30, 267] width 9 height 9
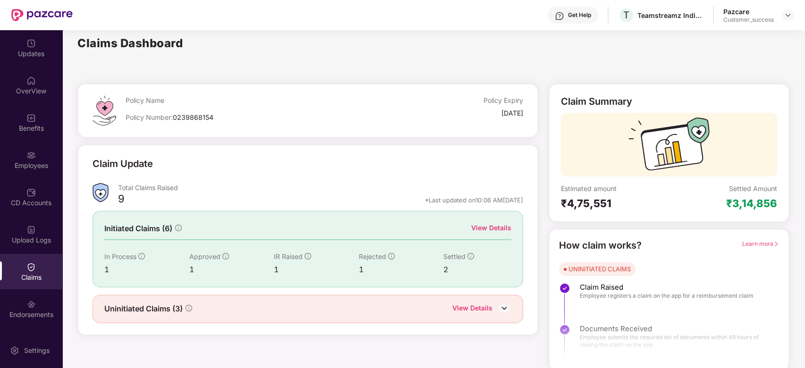
click at [495, 228] on div "View Details" at bounding box center [491, 228] width 40 height 10
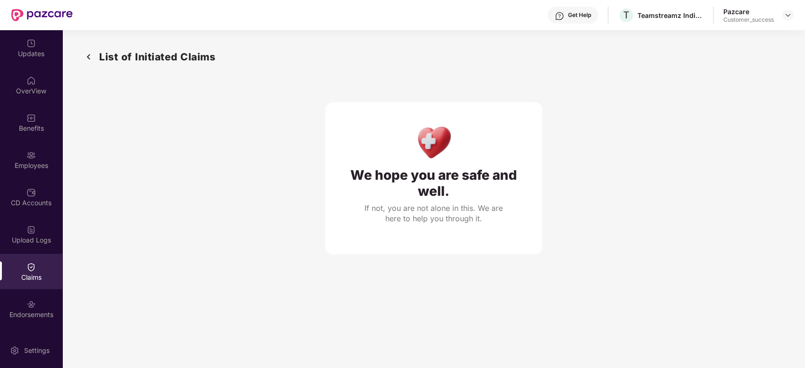
click at [90, 63] on img at bounding box center [88, 57] width 15 height 16
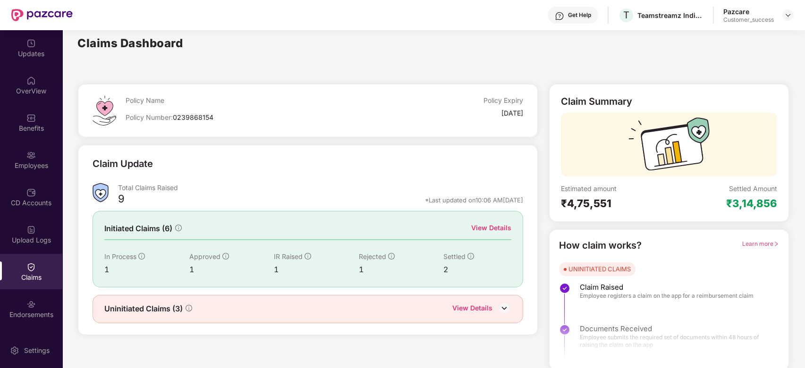
click at [460, 304] on div "View Details" at bounding box center [472, 309] width 40 height 12
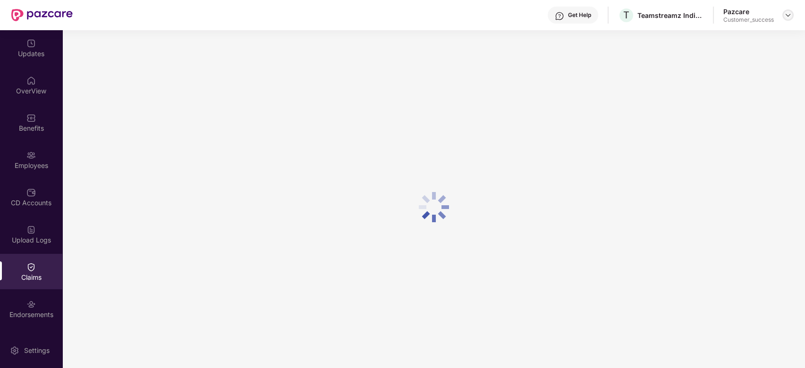
click at [789, 13] on img at bounding box center [789, 15] width 8 height 8
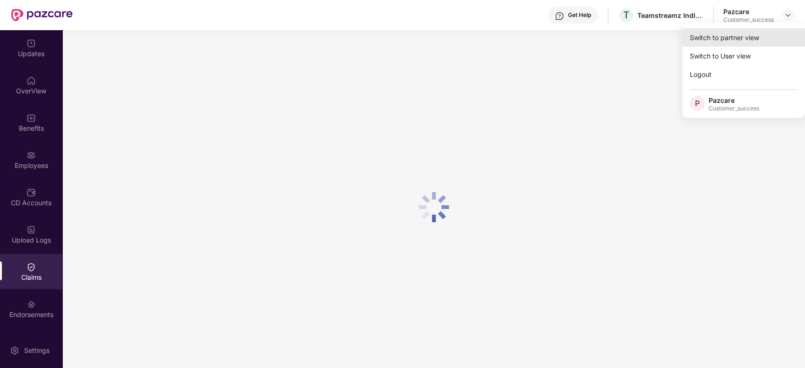
click at [747, 36] on div "Switch to partner view" at bounding box center [744, 37] width 123 height 18
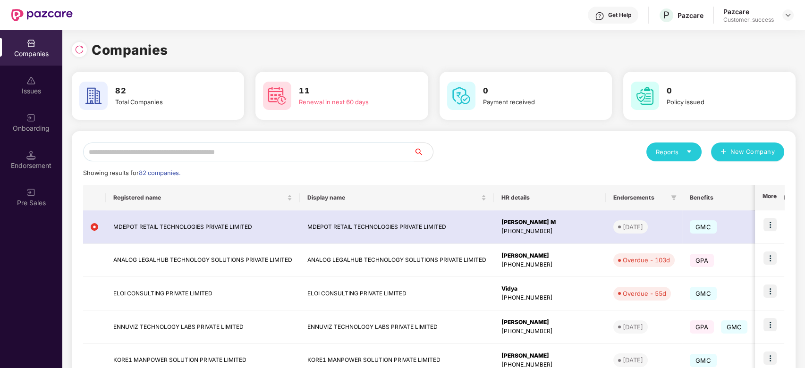
click at [239, 150] on input "text" at bounding box center [248, 152] width 331 height 19
type input "*"
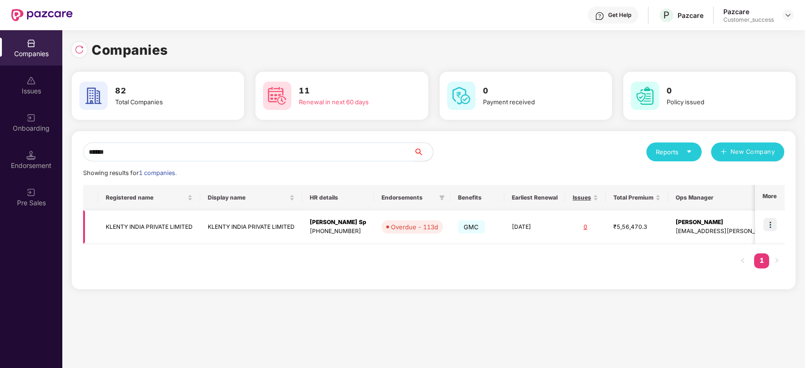
type input "******"
click at [770, 220] on img at bounding box center [770, 224] width 13 height 13
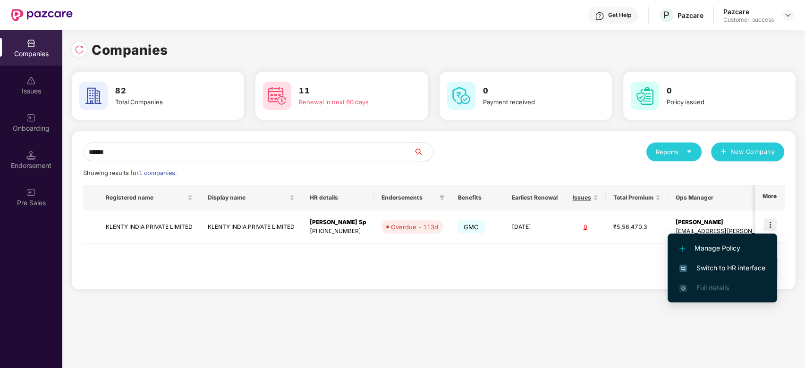
click at [706, 266] on span "Switch to HR interface" at bounding box center [723, 268] width 86 height 10
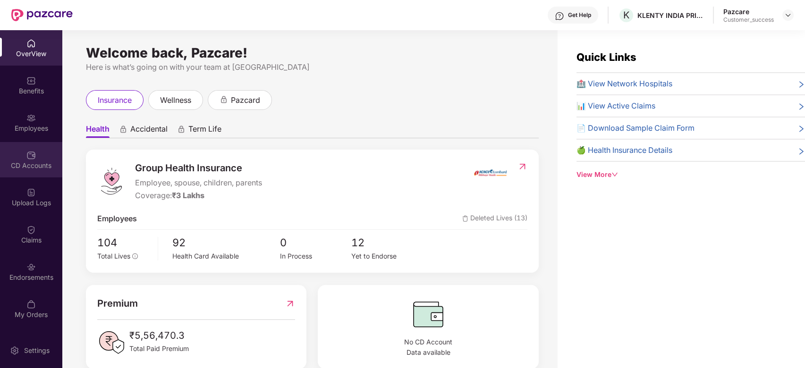
click at [34, 161] on div "CD Accounts" at bounding box center [31, 165] width 62 height 9
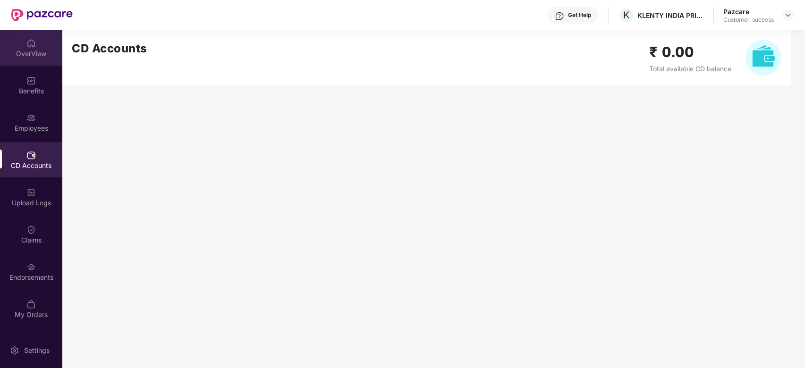
click at [34, 45] on img at bounding box center [30, 43] width 9 height 9
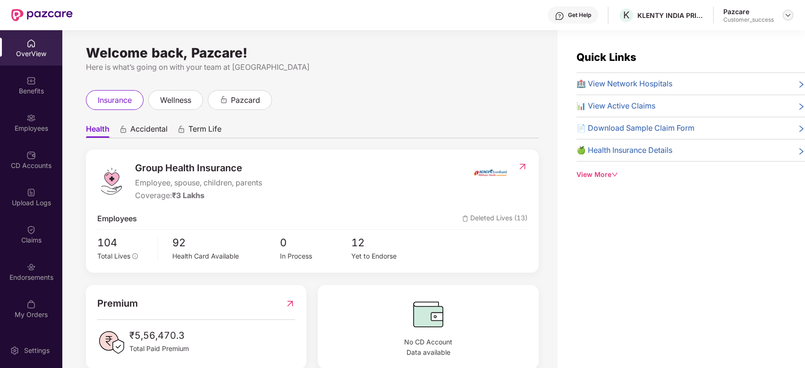
click at [790, 11] on img at bounding box center [789, 15] width 8 height 8
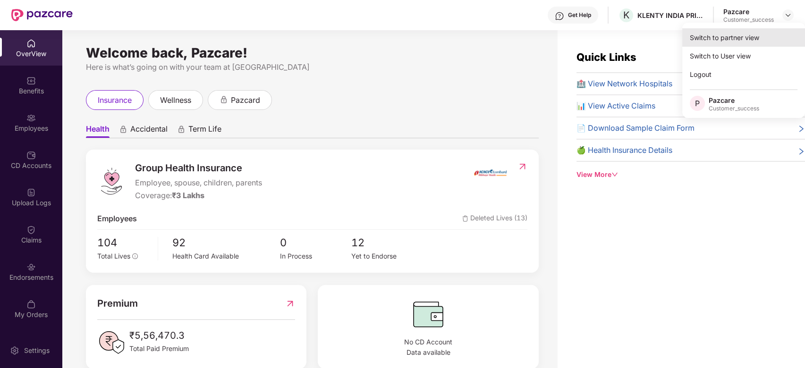
click at [727, 39] on div "Switch to partner view" at bounding box center [744, 37] width 123 height 18
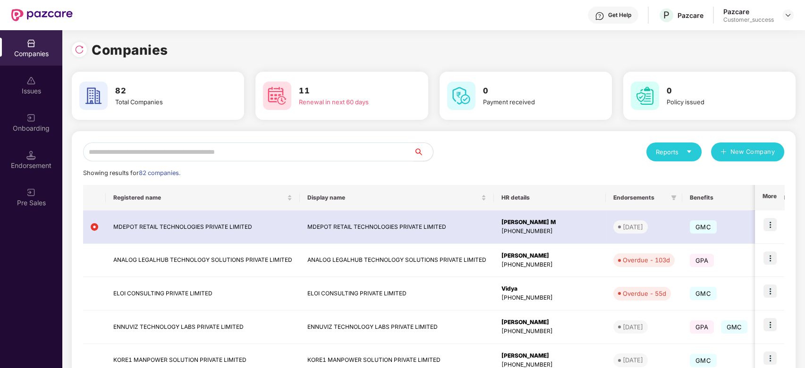
click at [252, 157] on input "text" at bounding box center [248, 152] width 331 height 19
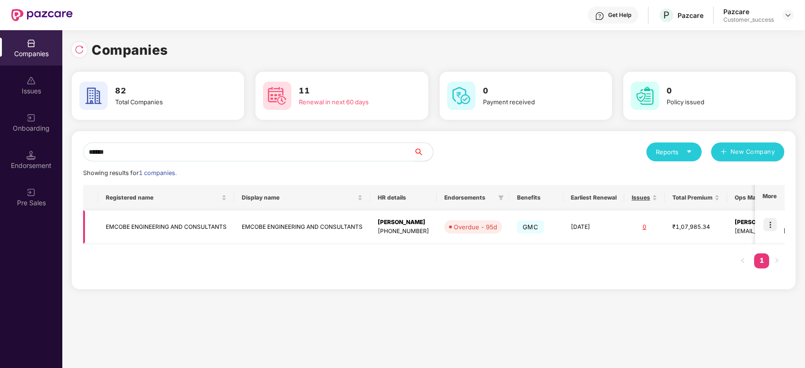
type input "******"
click at [770, 228] on img at bounding box center [770, 224] width 13 height 13
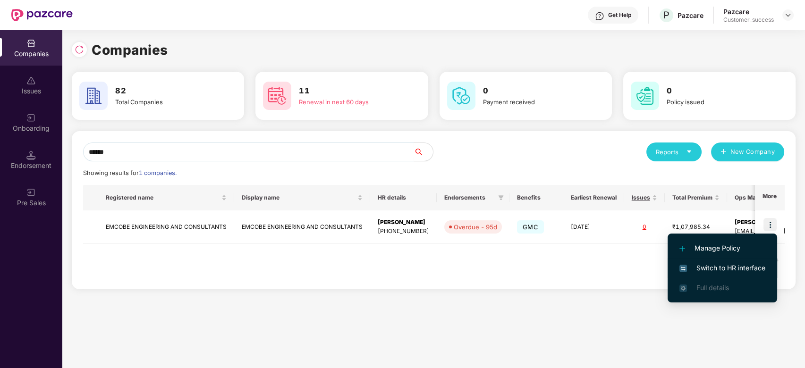
click at [698, 272] on span "Switch to HR interface" at bounding box center [723, 268] width 86 height 10
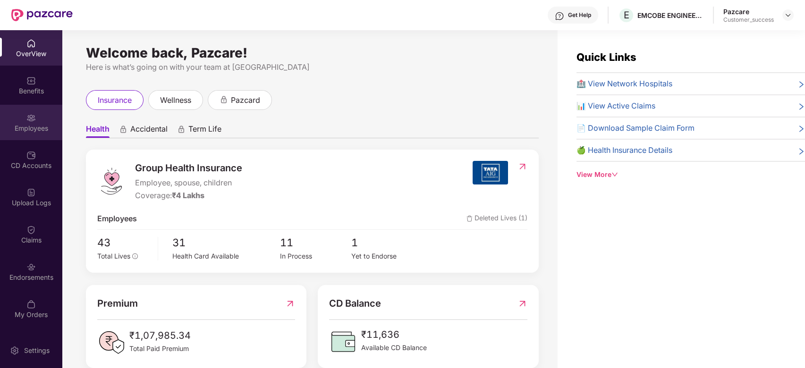
click at [29, 117] on img at bounding box center [30, 117] width 9 height 9
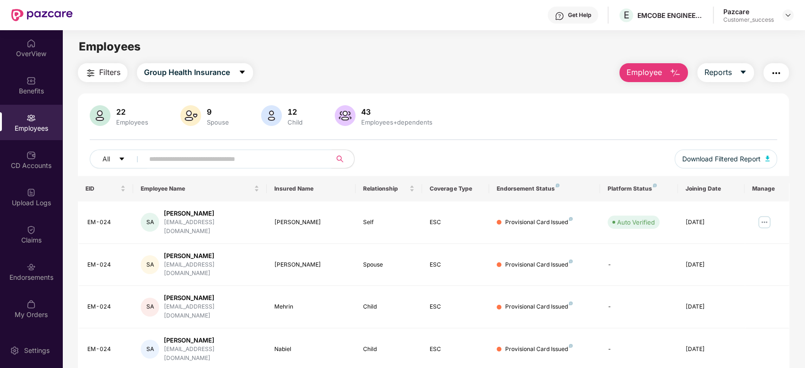
click at [194, 157] on input "text" at bounding box center [234, 159] width 170 height 14
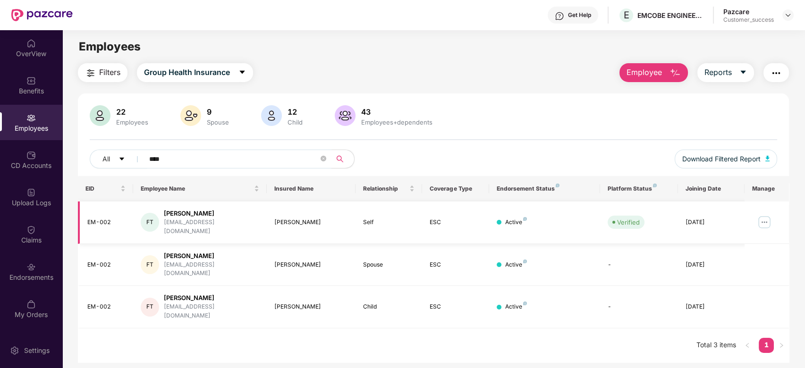
type input "****"
click at [769, 217] on img at bounding box center [764, 222] width 15 height 15
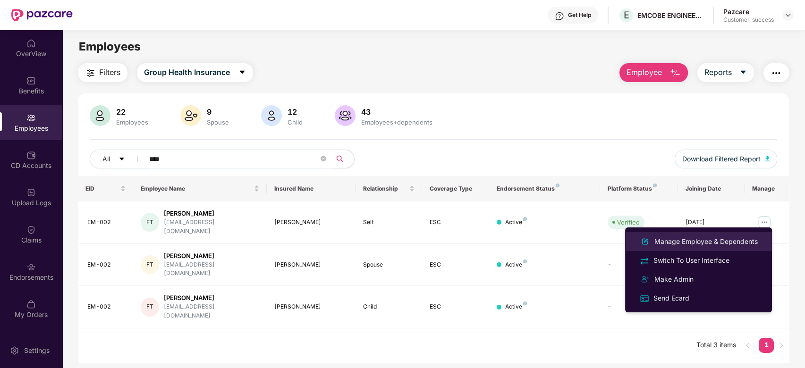
click at [691, 240] on div "Manage Employee & Dependents" at bounding box center [706, 242] width 107 height 10
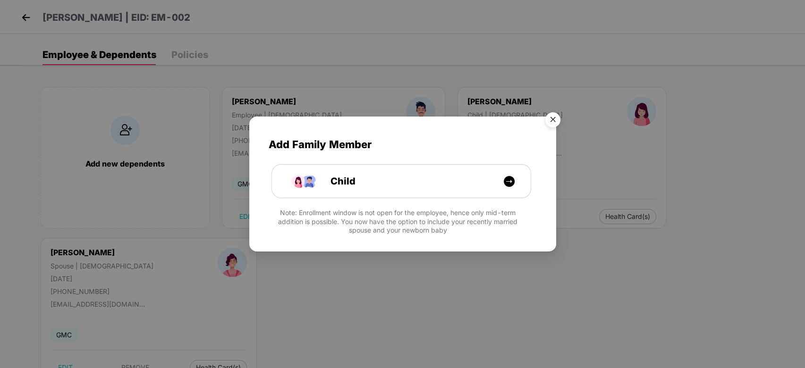
click at [554, 117] on img "Close" at bounding box center [553, 121] width 26 height 26
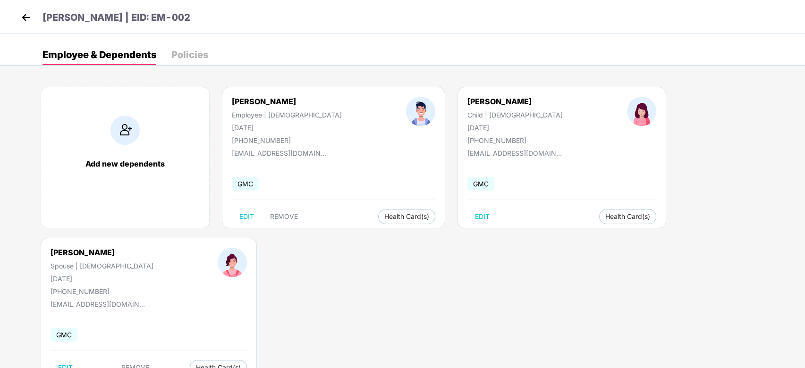
click at [24, 13] on img at bounding box center [26, 17] width 14 height 14
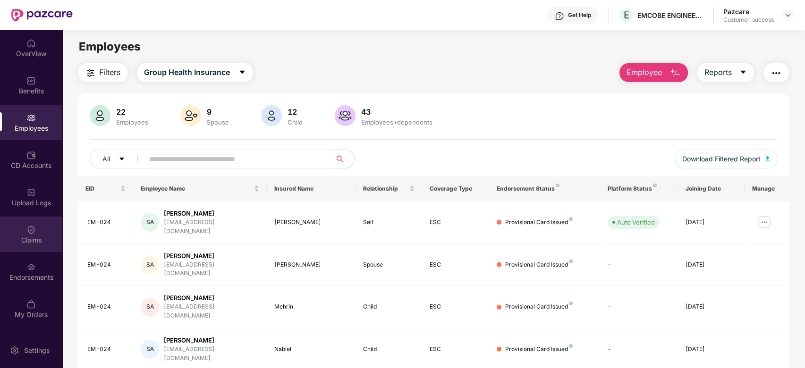
click at [38, 234] on div "Claims" at bounding box center [31, 234] width 62 height 35
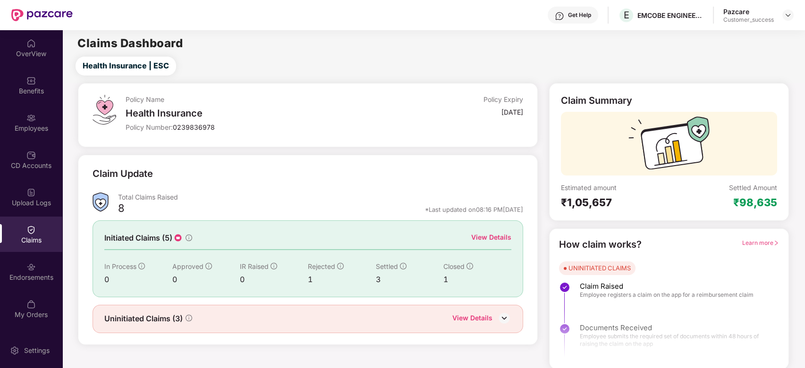
click at [502, 233] on div "View Details" at bounding box center [491, 237] width 40 height 10
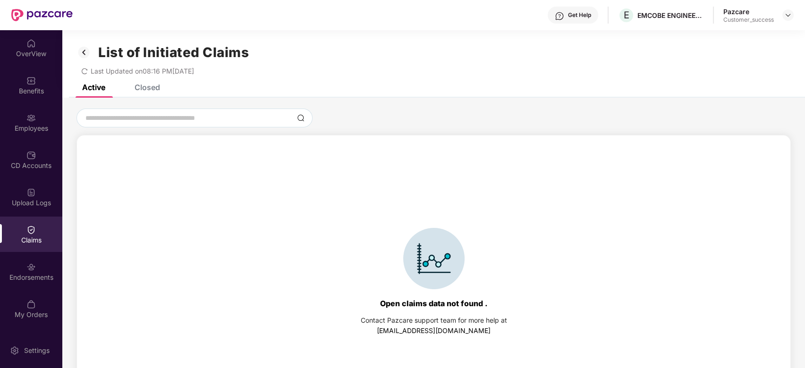
click at [145, 85] on div "Closed" at bounding box center [148, 87] width 26 height 9
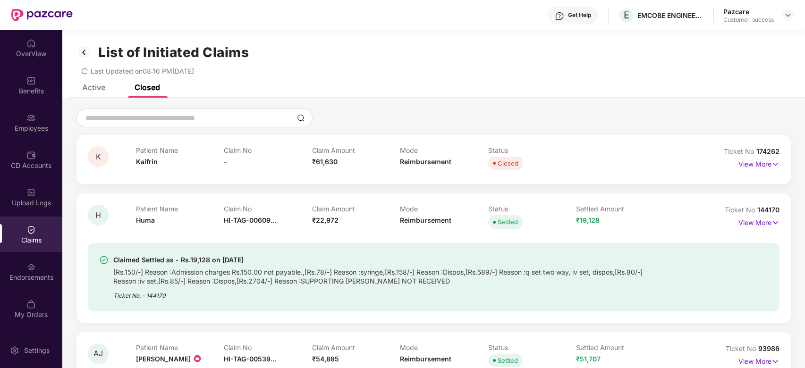
click at [92, 85] on div "Active" at bounding box center [93, 87] width 23 height 9
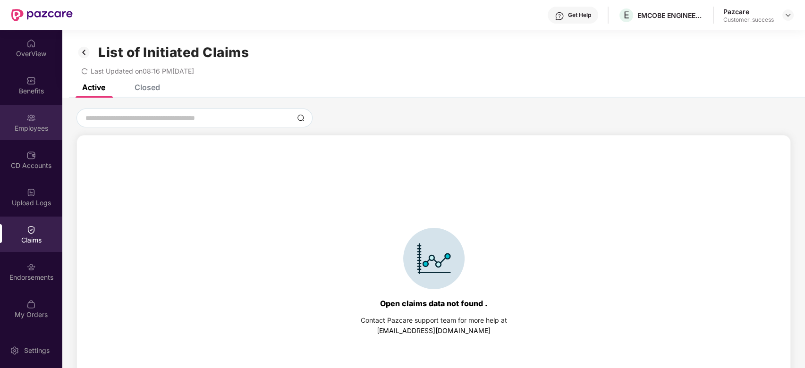
click at [36, 130] on div "Employees" at bounding box center [31, 128] width 62 height 9
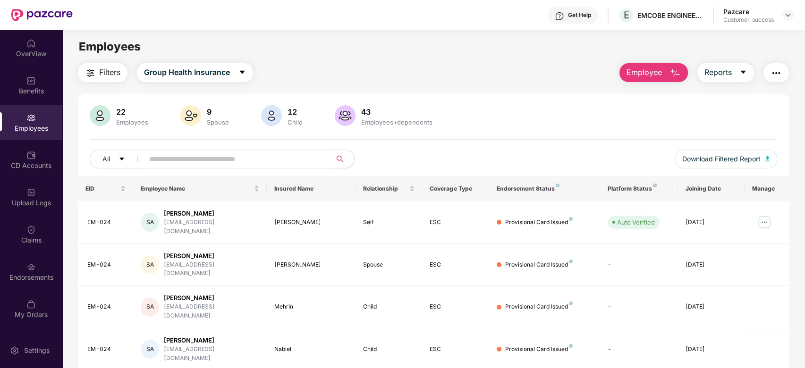
click at [291, 153] on input "text" at bounding box center [234, 159] width 170 height 14
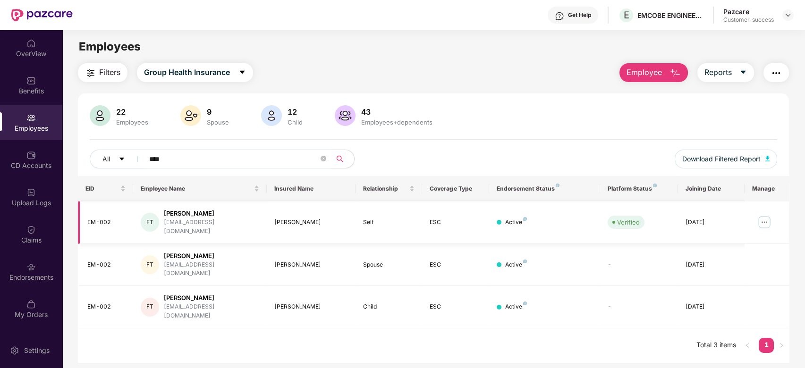
type input "****"
click at [762, 220] on img at bounding box center [764, 222] width 15 height 15
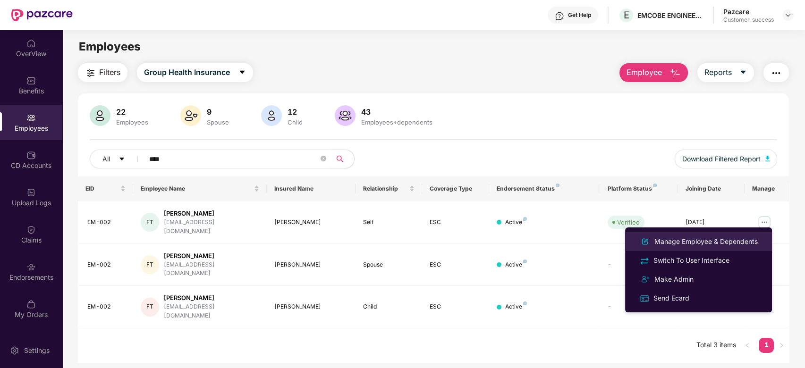
click at [694, 240] on div "Manage Employee & Dependents" at bounding box center [706, 242] width 107 height 10
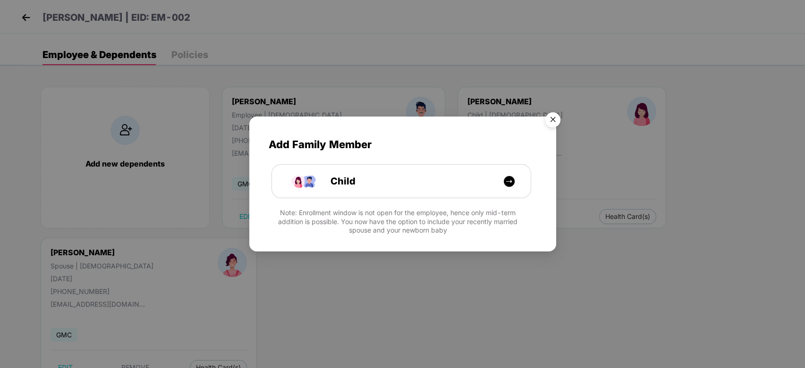
click at [550, 120] on img "Close" at bounding box center [553, 121] width 26 height 26
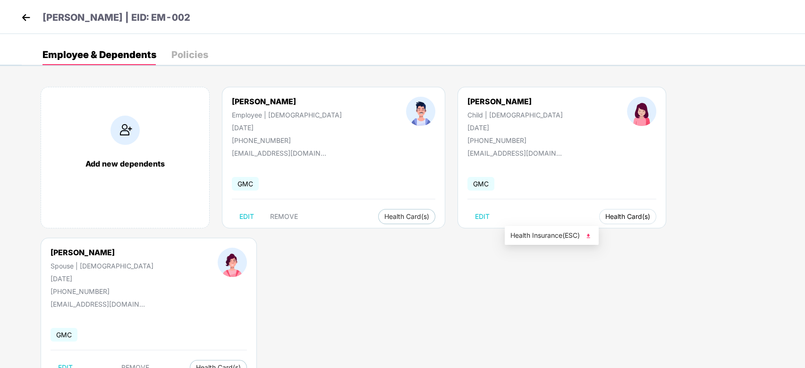
click at [606, 217] on span "Health Card(s)" at bounding box center [628, 216] width 45 height 5
click at [533, 235] on span "Health Insurance(ESC)" at bounding box center [552, 235] width 83 height 10
click at [384, 215] on span "Health Card(s)" at bounding box center [406, 216] width 45 height 5
click at [361, 235] on span "Health Insurance(ESC)" at bounding box center [370, 235] width 83 height 10
click at [26, 17] on img at bounding box center [26, 17] width 14 height 14
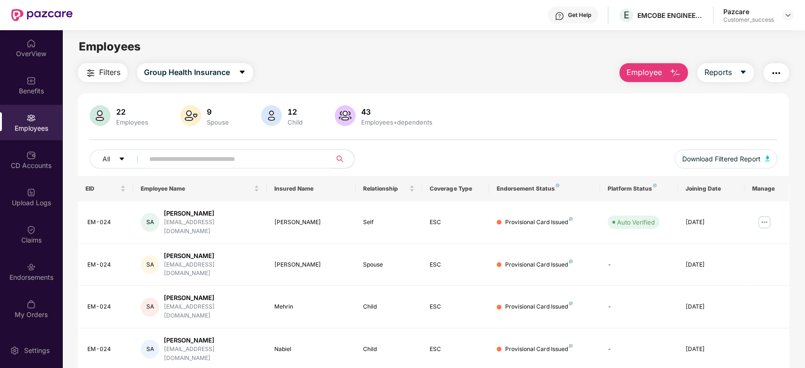
click at [794, 14] on div at bounding box center [788, 14] width 11 height 11
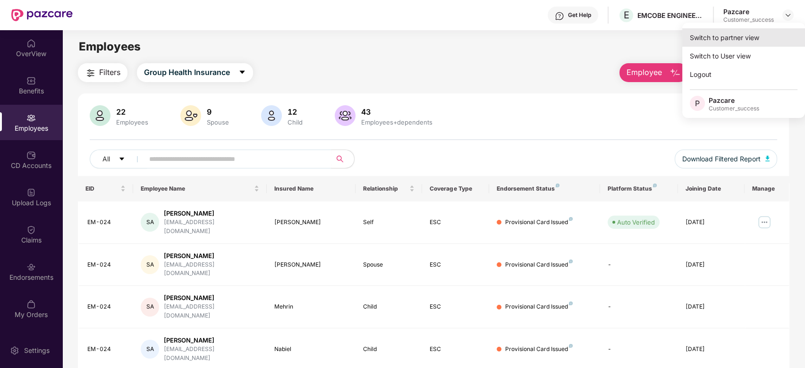
click at [753, 29] on div "Switch to partner view" at bounding box center [744, 37] width 123 height 18
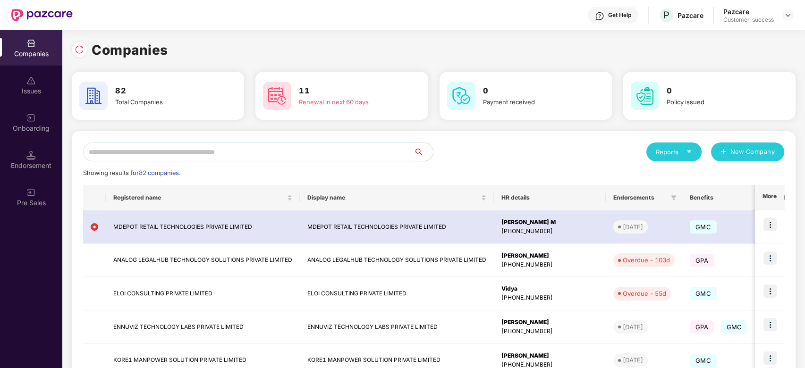
click at [350, 147] on input "text" at bounding box center [248, 152] width 331 height 19
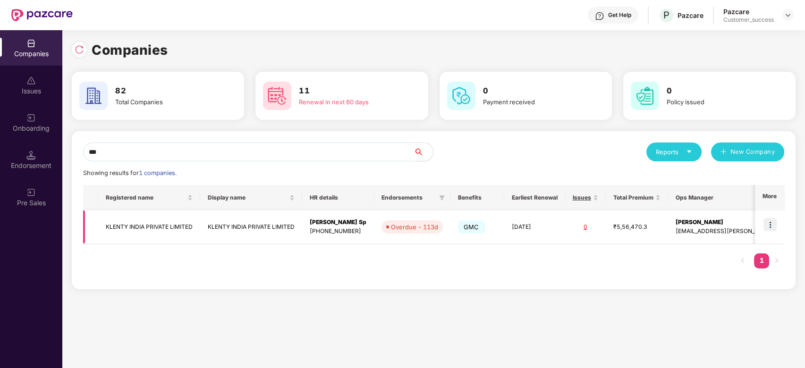
type input "***"
click at [772, 221] on img at bounding box center [770, 224] width 13 height 13
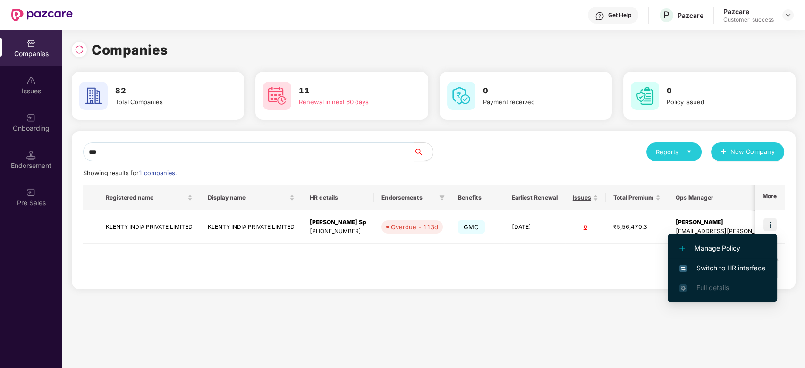
click at [712, 264] on span "Switch to HR interface" at bounding box center [723, 268] width 86 height 10
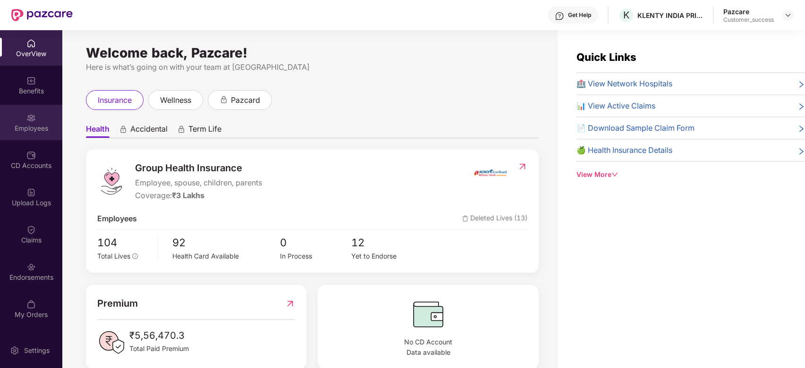
click at [39, 126] on div "Employees" at bounding box center [31, 128] width 62 height 9
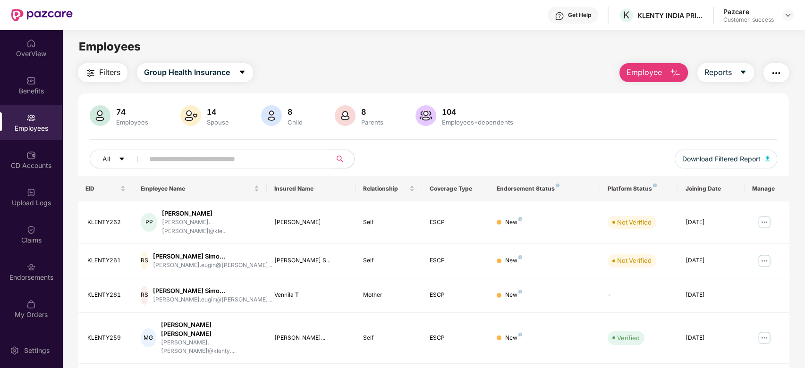
click at [171, 157] on input "text" at bounding box center [234, 159] width 170 height 14
paste input "*********"
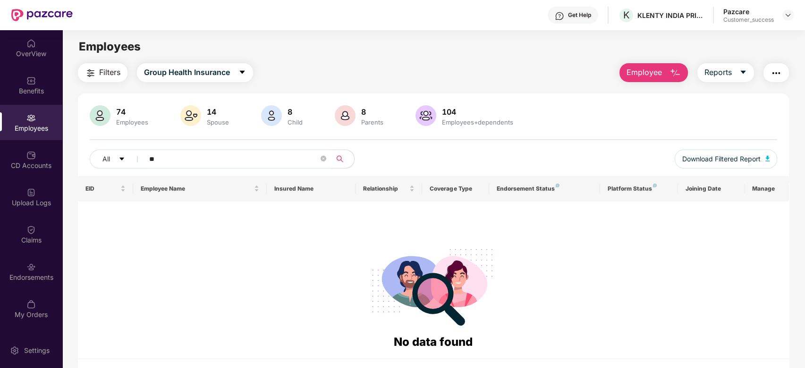
type input "*"
type input "***"
click at [28, 74] on div "Benefits" at bounding box center [31, 85] width 62 height 35
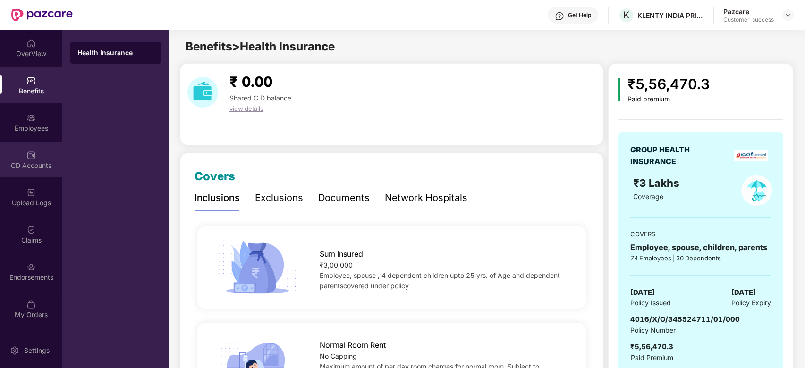
click at [38, 154] on div "CD Accounts" at bounding box center [31, 159] width 62 height 35
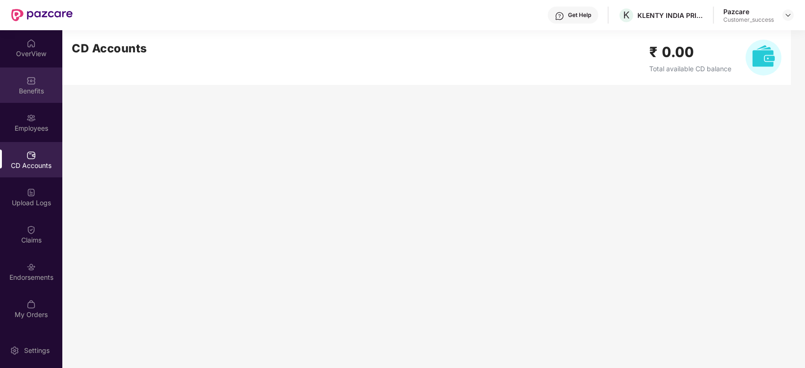
click at [29, 80] on img at bounding box center [30, 80] width 9 height 9
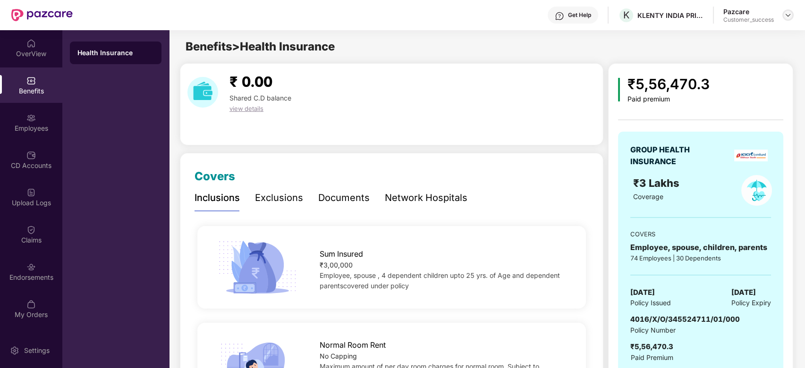
click at [788, 12] on img at bounding box center [789, 15] width 8 height 8
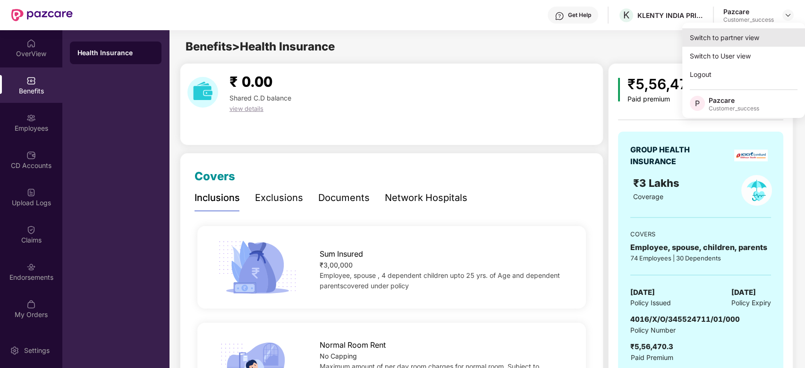
click at [713, 37] on div "Switch to partner view" at bounding box center [744, 37] width 123 height 18
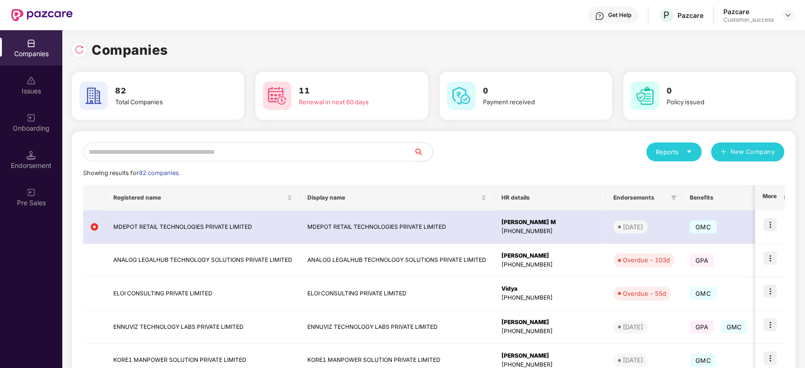
click at [310, 150] on input "text" at bounding box center [248, 152] width 331 height 19
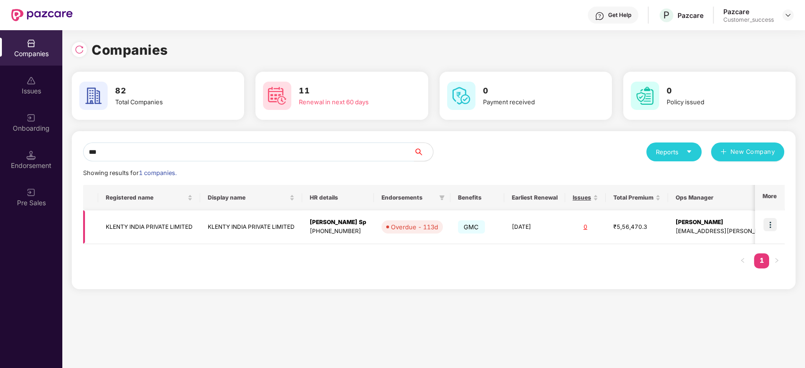
type input "***"
click at [164, 226] on td "KLENTY INDIA PRIVATE LIMITED" at bounding box center [149, 228] width 102 height 34
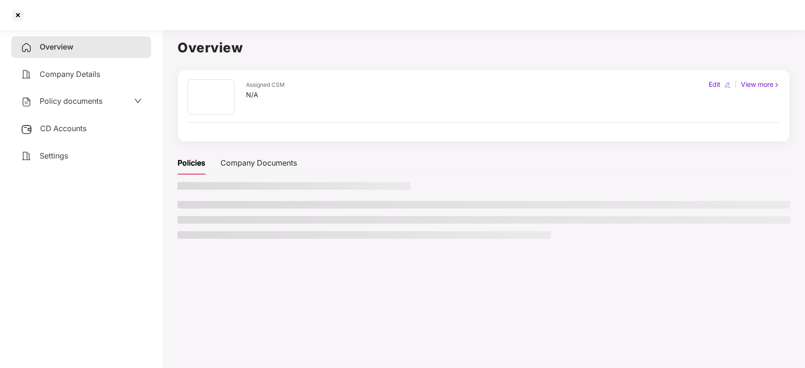
click at [164, 226] on main "Overview Assigned CSM N/A Edit | View more Policies Company Documents" at bounding box center [483, 210] width 643 height 368
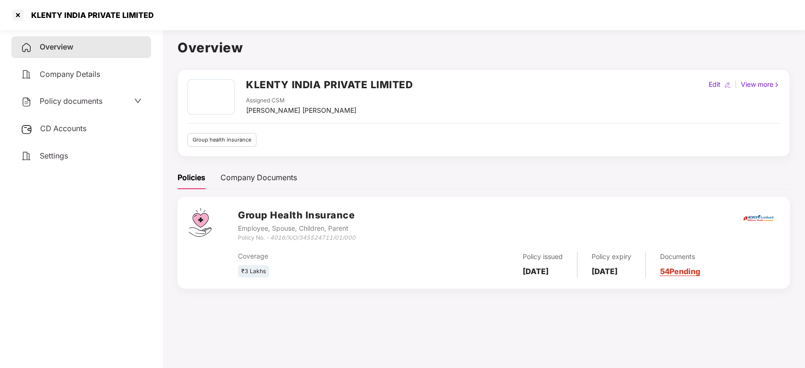
click at [78, 94] on div "Policy documents" at bounding box center [81, 102] width 140 height 22
click at [85, 101] on span "Policy documents" at bounding box center [71, 100] width 63 height 9
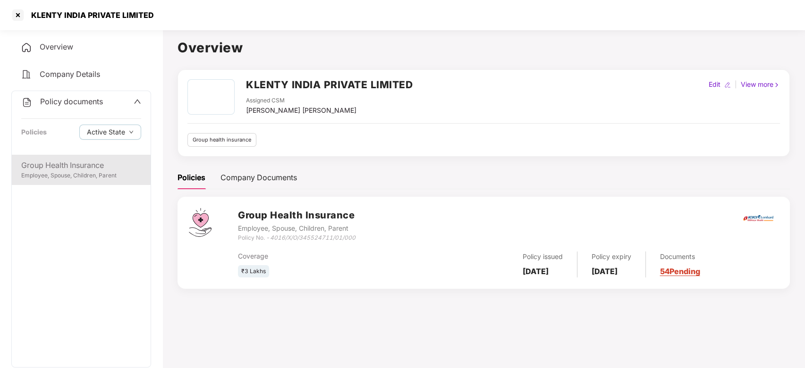
click at [66, 174] on div "Employee, Spouse, Children, Parent" at bounding box center [81, 175] width 120 height 9
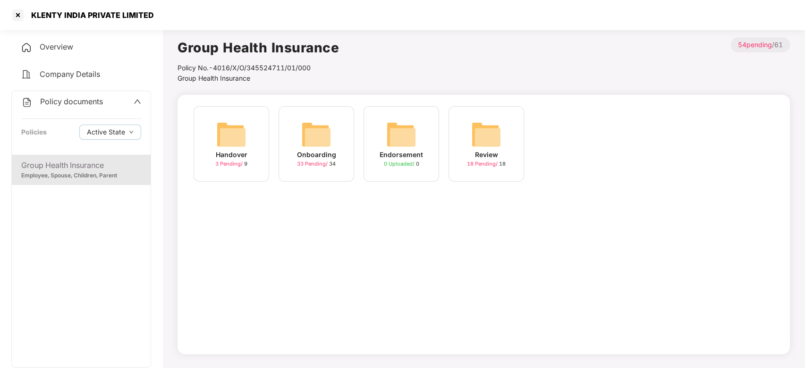
click at [295, 144] on div "Onboarding 33 Pending / 34" at bounding box center [317, 144] width 76 height 76
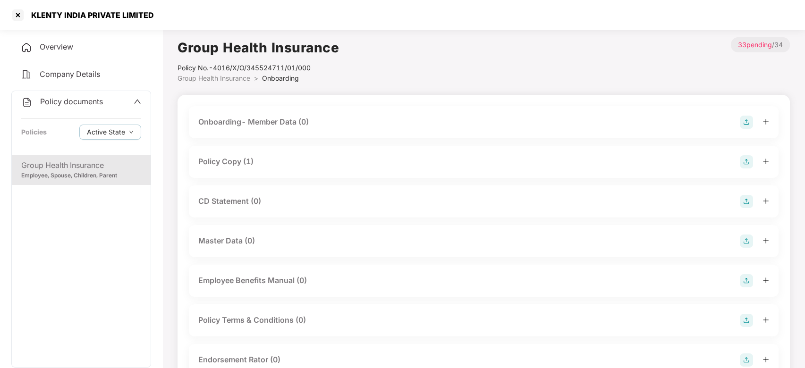
click at [285, 161] on div "Policy Copy (1)" at bounding box center [483, 161] width 571 height 13
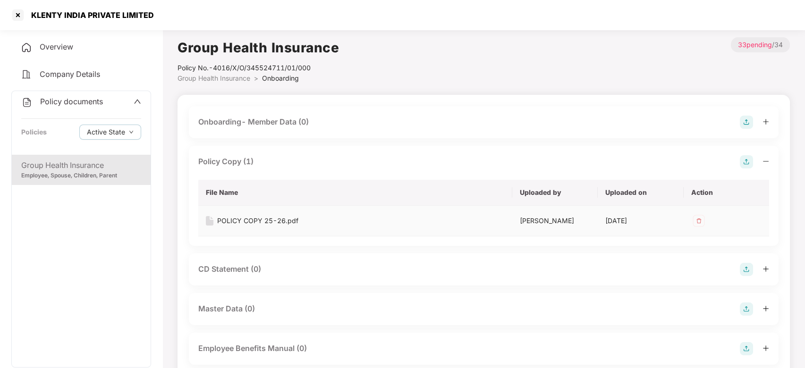
click at [276, 211] on td "POLICY COPY 25-26.pdf" at bounding box center [355, 221] width 314 height 31
click at [271, 222] on div "POLICY COPY 25-26.pdf" at bounding box center [257, 221] width 81 height 10
click at [230, 79] on span "Group Health Insurance" at bounding box center [214, 78] width 73 height 8
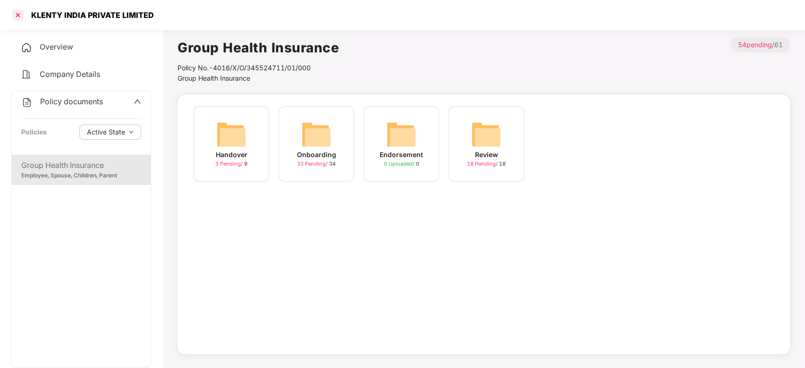
click at [17, 20] on div at bounding box center [17, 15] width 15 height 15
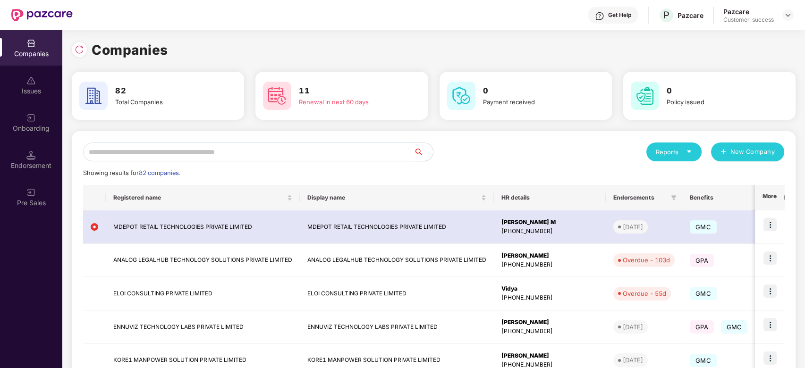
click at [179, 150] on input "text" at bounding box center [248, 152] width 331 height 19
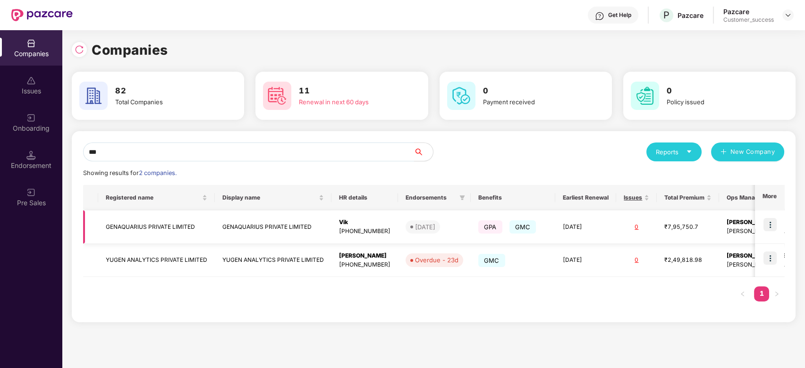
type input "***"
click at [771, 228] on img at bounding box center [770, 224] width 13 height 13
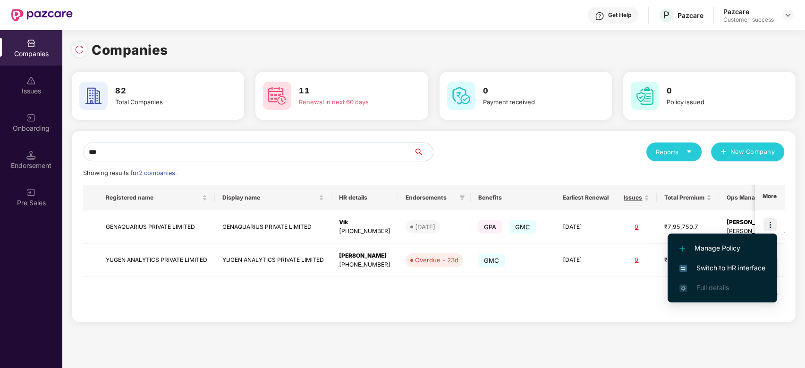
click at [717, 266] on span "Switch to HR interface" at bounding box center [723, 268] width 86 height 10
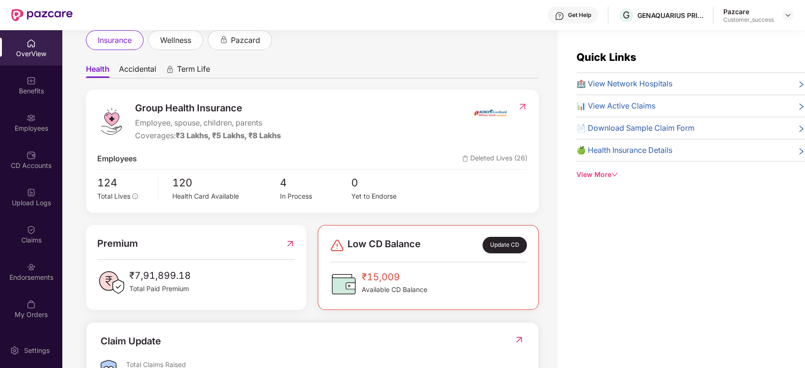
scroll to position [72, 0]
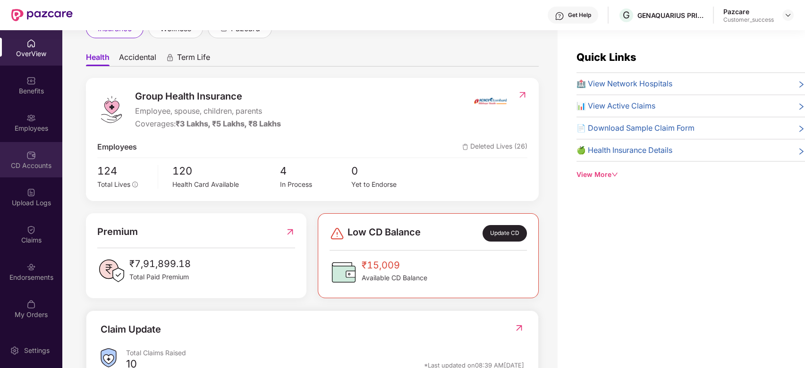
click at [37, 162] on div "CD Accounts" at bounding box center [31, 165] width 62 height 9
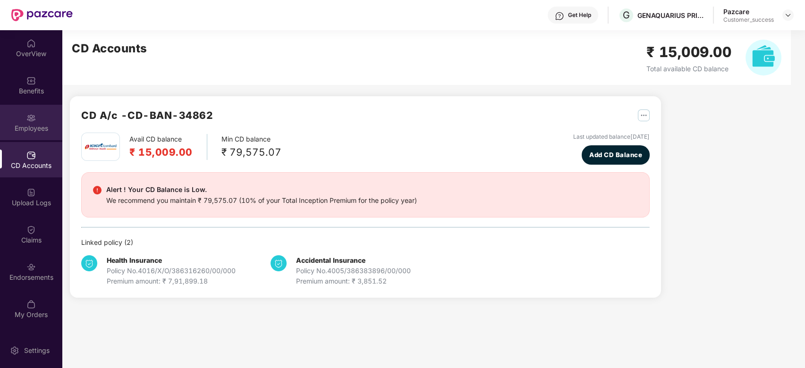
click at [32, 128] on div "Employees" at bounding box center [31, 128] width 62 height 9
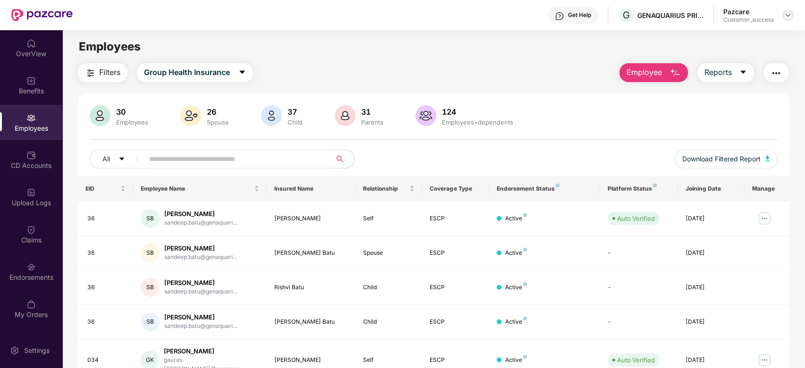
click at [789, 16] on img at bounding box center [789, 15] width 8 height 8
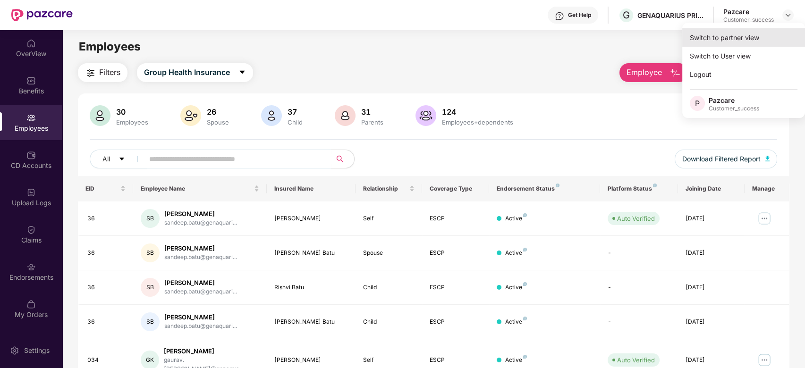
click at [748, 40] on div "Switch to partner view" at bounding box center [744, 37] width 123 height 18
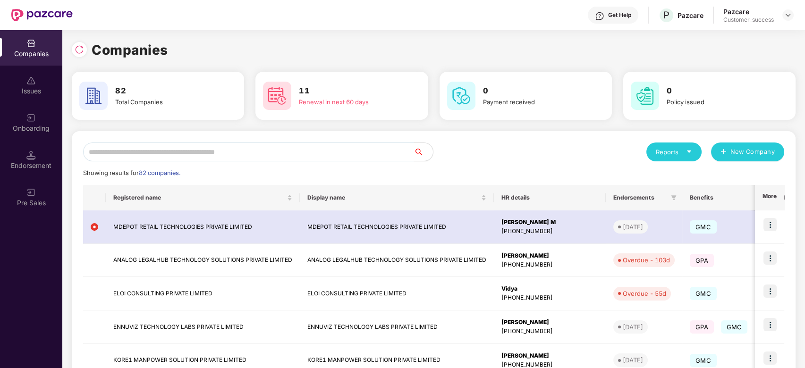
click at [368, 157] on input "text" at bounding box center [248, 152] width 331 height 19
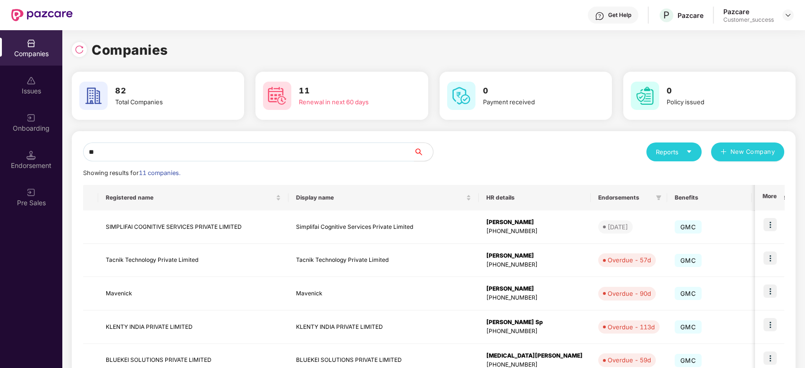
type input "*"
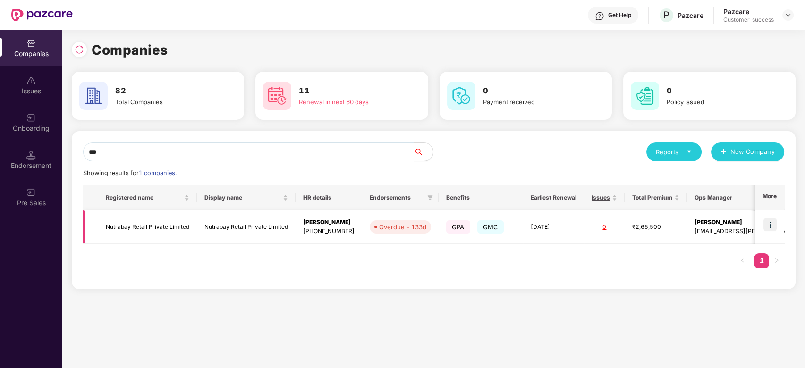
type input "***"
click at [767, 226] on img at bounding box center [770, 224] width 13 height 13
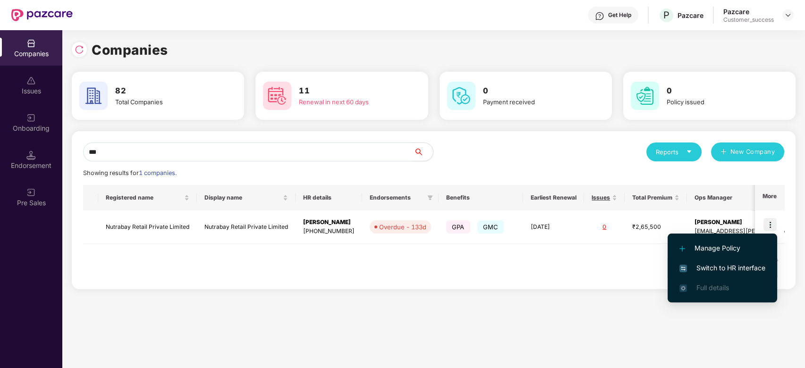
click at [701, 274] on li "Switch to HR interface" at bounding box center [723, 268] width 110 height 20
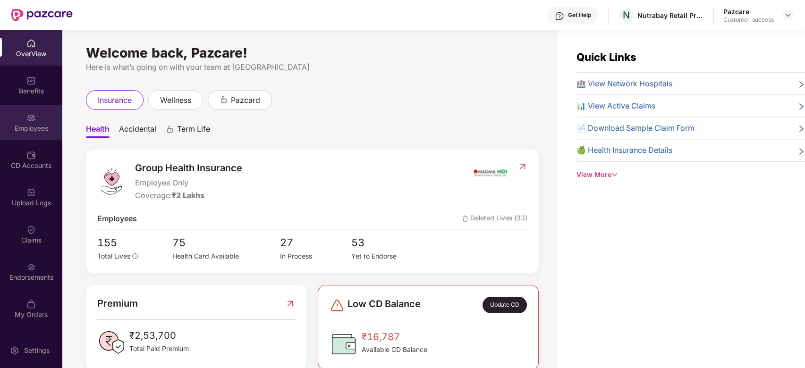
click at [31, 125] on div "Employees" at bounding box center [31, 128] width 62 height 9
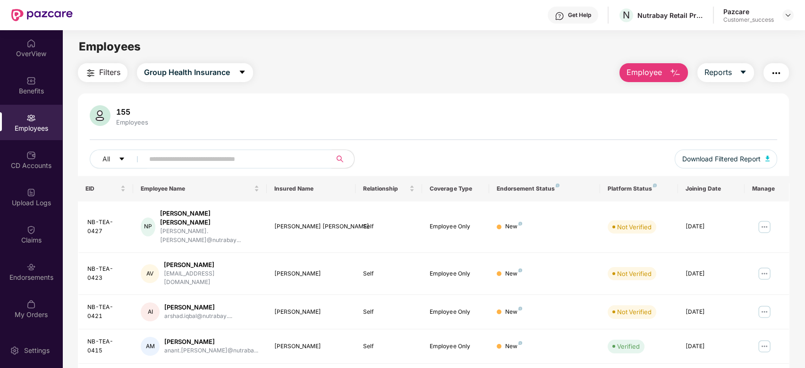
click at [196, 158] on input "text" at bounding box center [234, 159] width 170 height 14
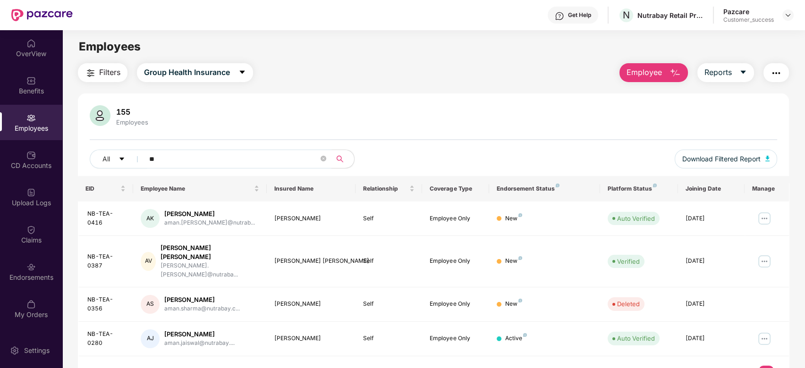
type input "*"
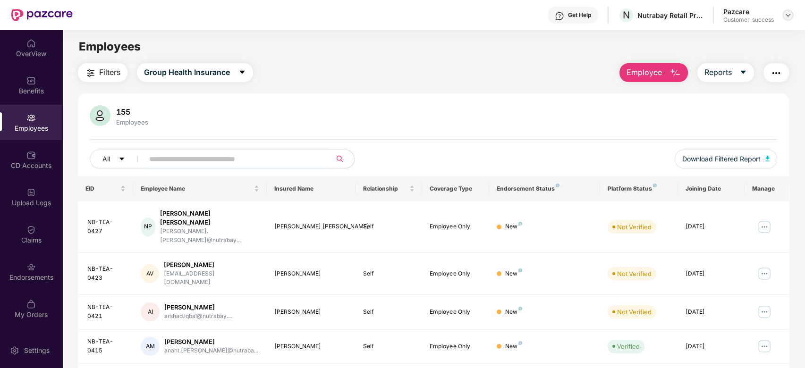
click at [786, 11] on img at bounding box center [789, 15] width 8 height 8
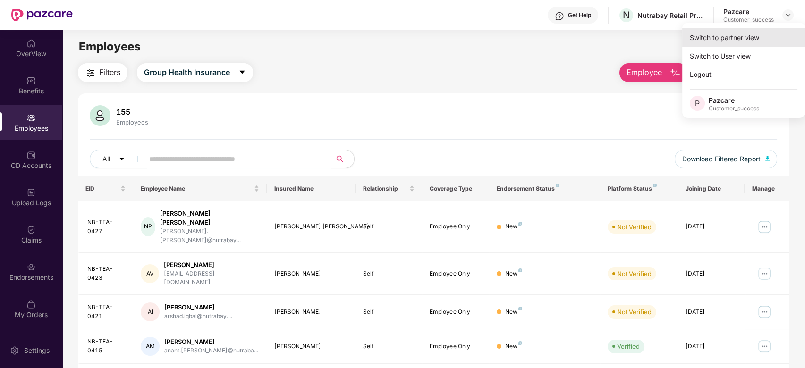
click at [731, 36] on div "Switch to partner view" at bounding box center [744, 37] width 123 height 18
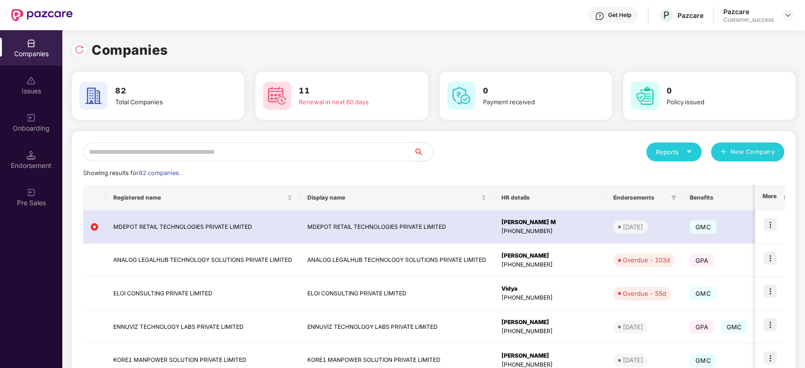
click at [162, 151] on input "text" at bounding box center [248, 152] width 331 height 19
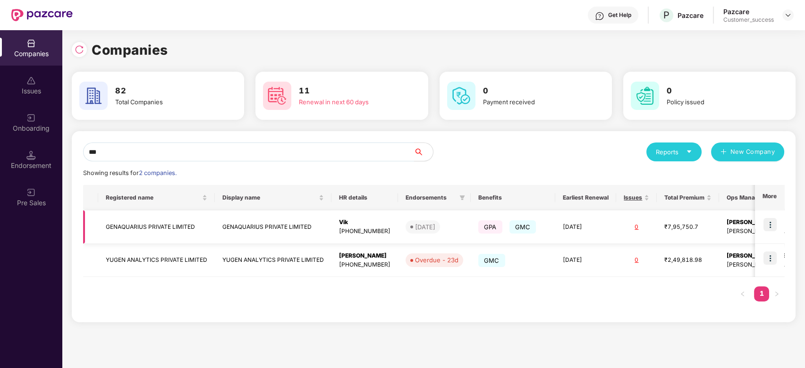
type input "***"
click at [775, 227] on img at bounding box center [770, 224] width 13 height 13
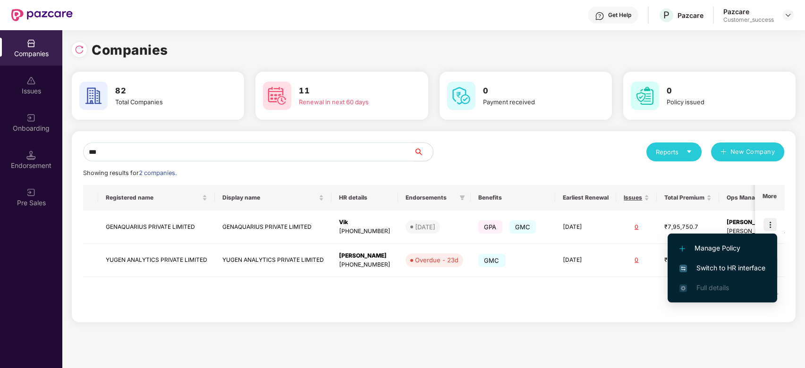
click at [698, 270] on span "Switch to HR interface" at bounding box center [723, 268] width 86 height 10
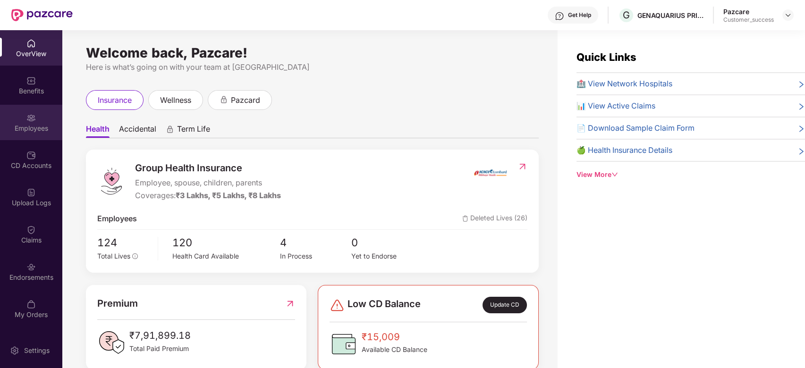
click at [26, 132] on div "Employees" at bounding box center [31, 128] width 62 height 9
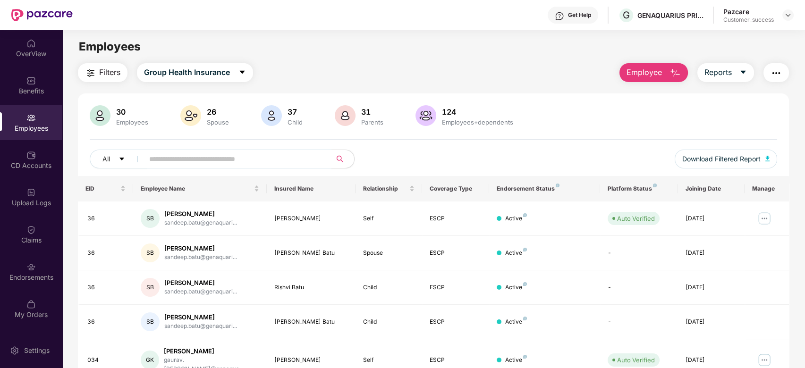
click at [200, 164] on input "text" at bounding box center [234, 159] width 170 height 14
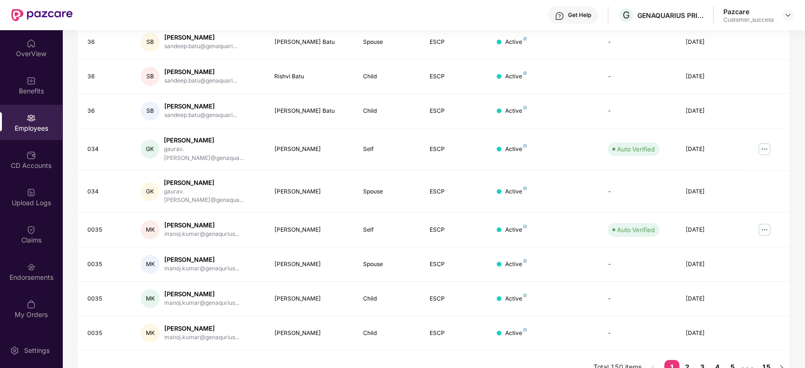
scroll to position [0, 0]
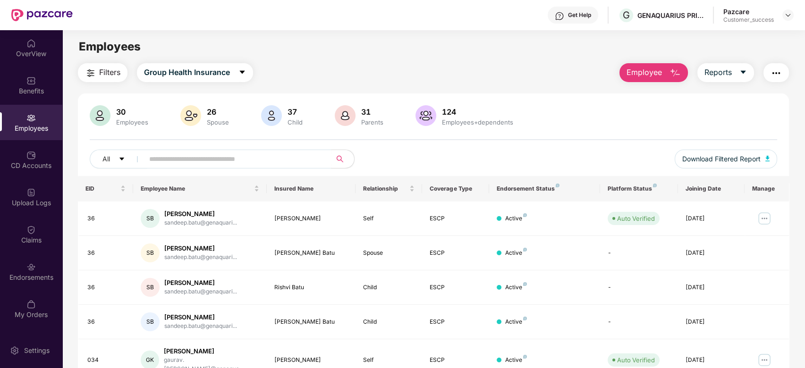
click at [641, 73] on span "Employee" at bounding box center [644, 73] width 35 height 12
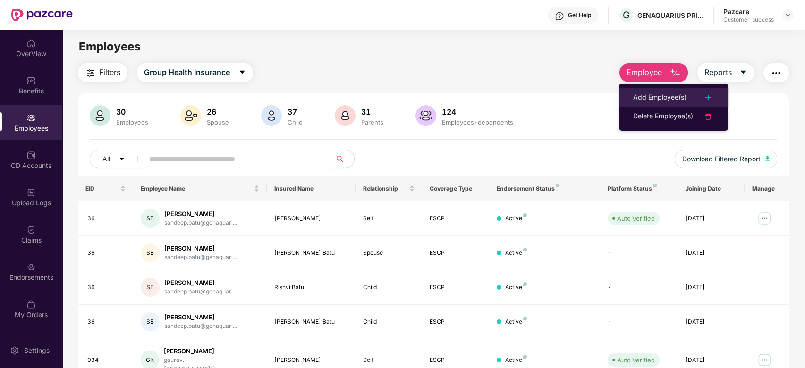
click at [657, 94] on div "Add Employee(s)" at bounding box center [659, 97] width 53 height 11
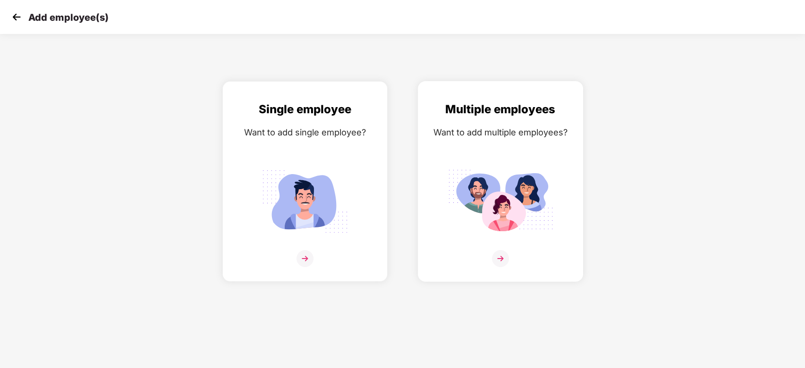
click at [503, 265] on img at bounding box center [500, 258] width 17 height 17
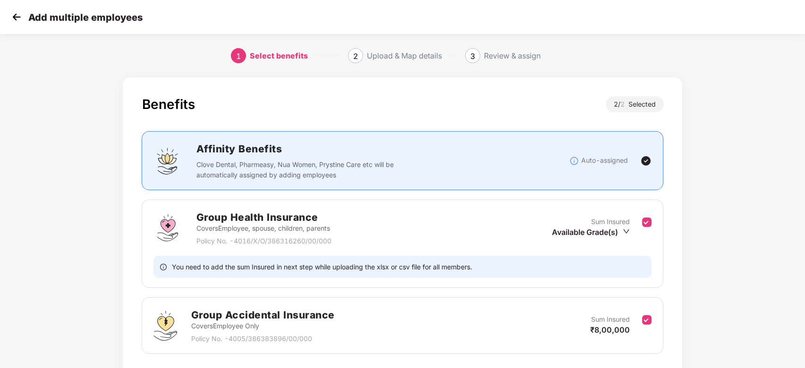
scroll to position [68, 0]
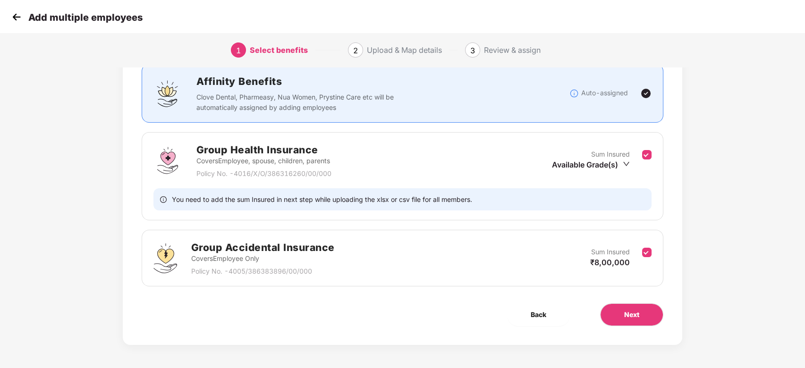
click at [623, 168] on div "Available Grade(s)" at bounding box center [591, 165] width 78 height 10
click at [634, 322] on button "Next" at bounding box center [631, 315] width 63 height 23
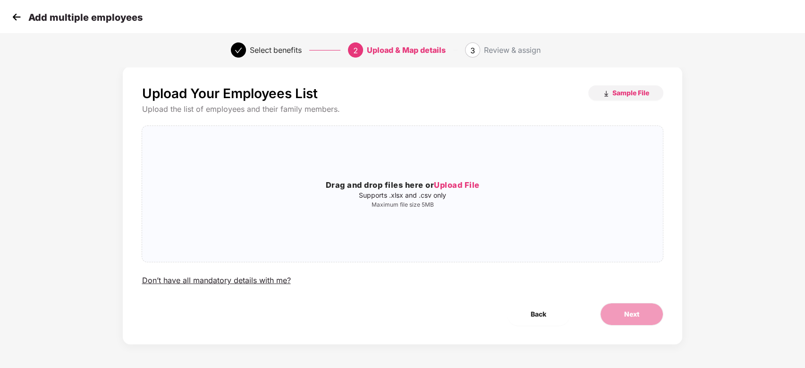
scroll to position [0, 0]
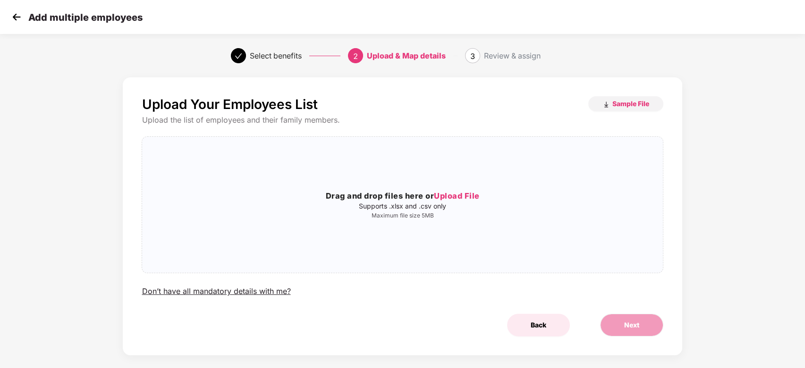
click at [535, 324] on span "Back" at bounding box center [539, 325] width 16 height 10
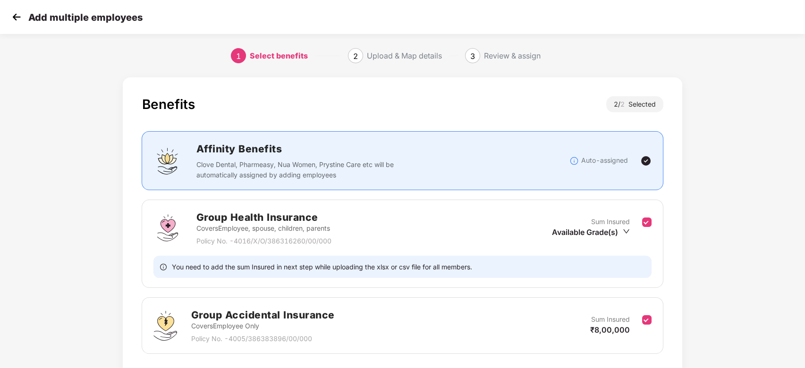
click at [628, 230] on icon "down" at bounding box center [626, 232] width 6 height 4
click at [590, 257] on li "₹3,00,000" at bounding box center [590, 263] width 79 height 15
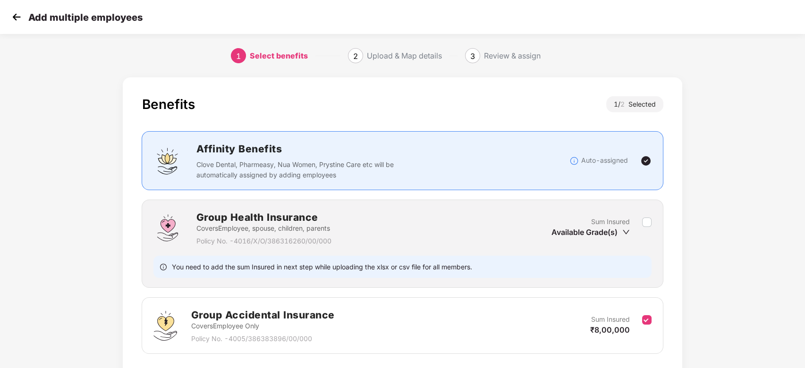
click at [623, 232] on icon "down" at bounding box center [627, 233] width 8 height 8
click at [624, 232] on icon "down" at bounding box center [627, 233] width 8 height 8
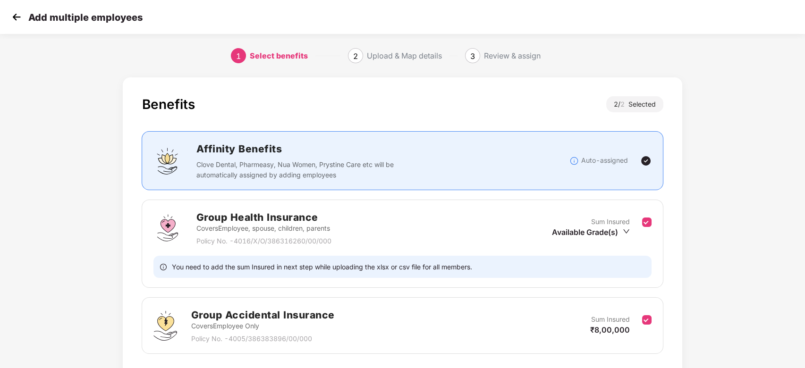
click at [713, 225] on div "Benefits 2 / 2 Selected Affinity Benefits Clove Dental, Pharmeasy, Nua Women, P…" at bounding box center [402, 255] width 671 height 364
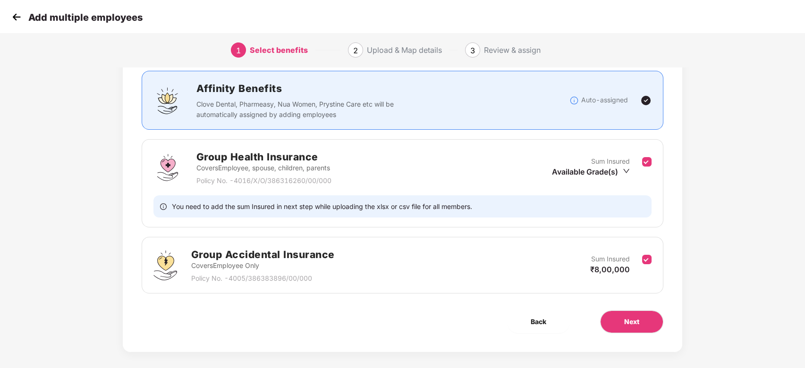
scroll to position [61, 0]
click at [19, 20] on img at bounding box center [16, 17] width 14 height 14
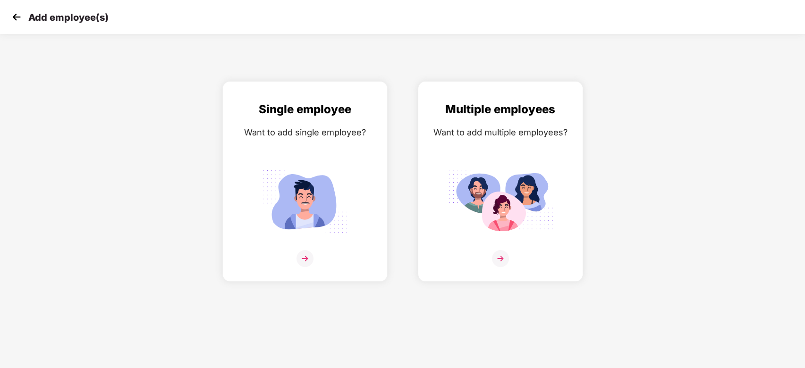
click at [22, 16] on img at bounding box center [16, 17] width 14 height 14
